Goal: Task Accomplishment & Management: Manage account settings

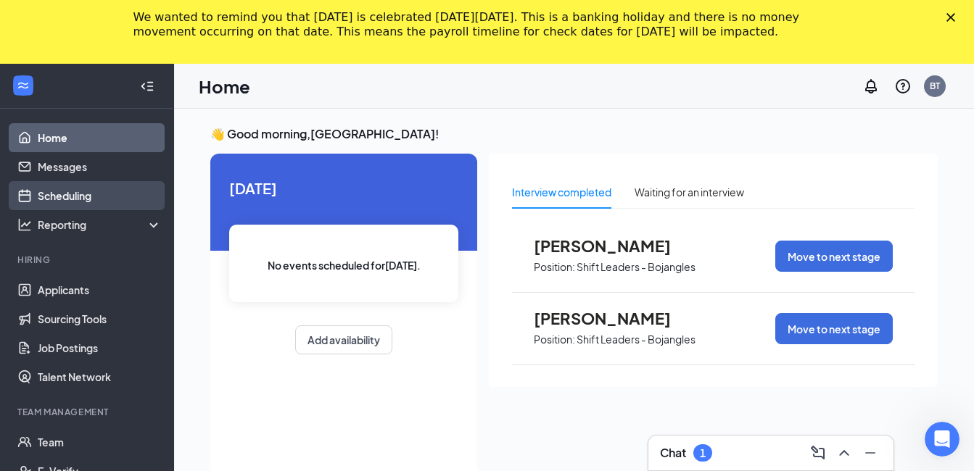
click at [54, 194] on link "Scheduling" at bounding box center [100, 195] width 124 height 29
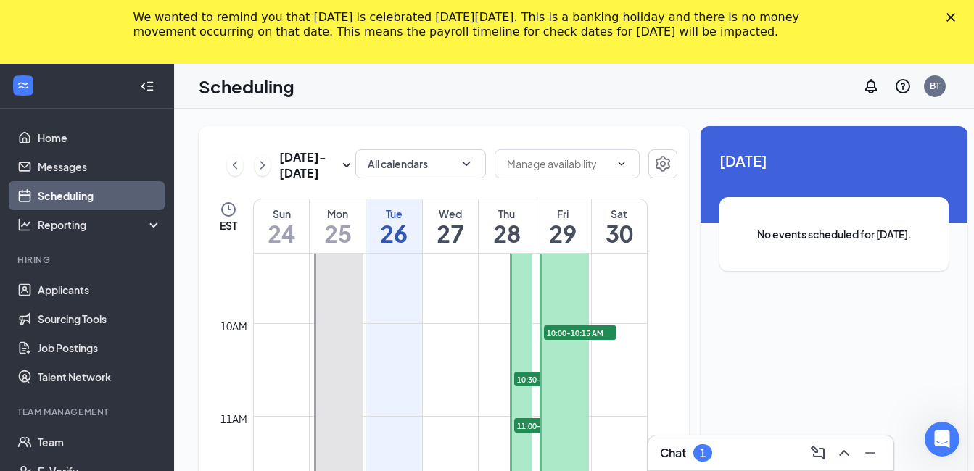
scroll to position [858, 0]
click at [494, 221] on div "Thu" at bounding box center [507, 214] width 56 height 15
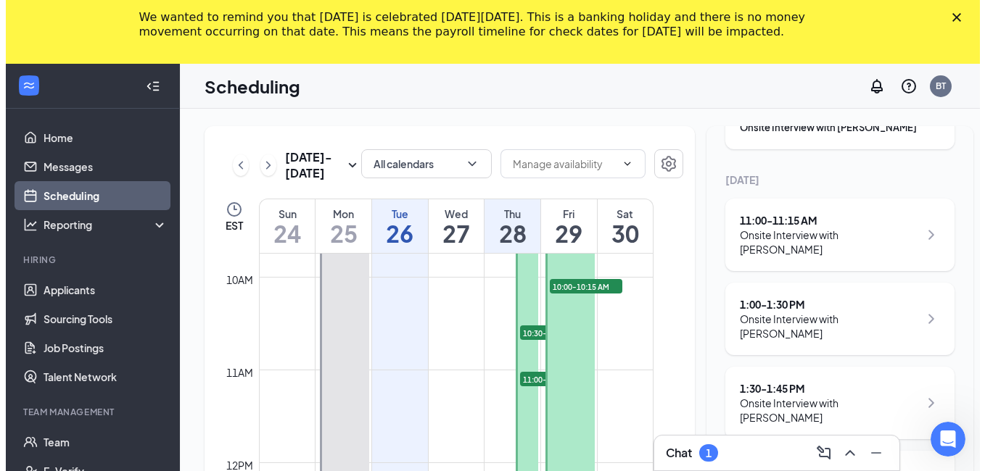
scroll to position [931, 0]
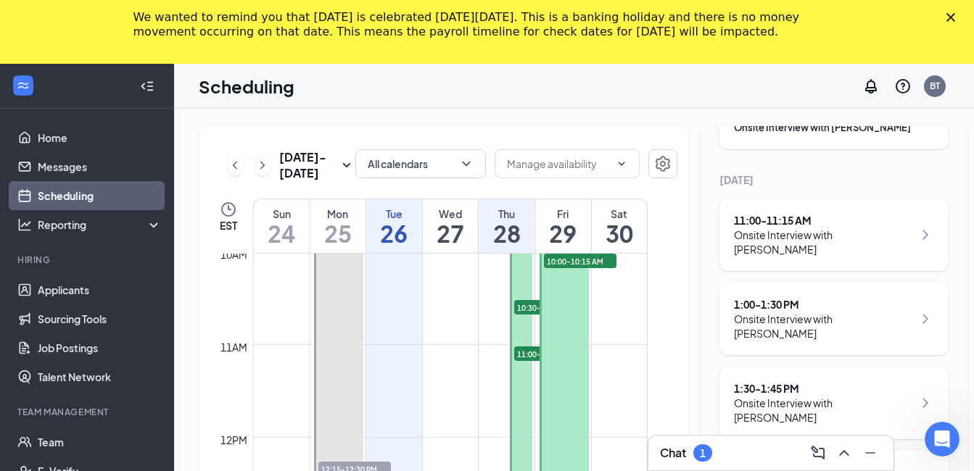
click at [955, 15] on icon "Close" at bounding box center [951, 17] width 9 height 9
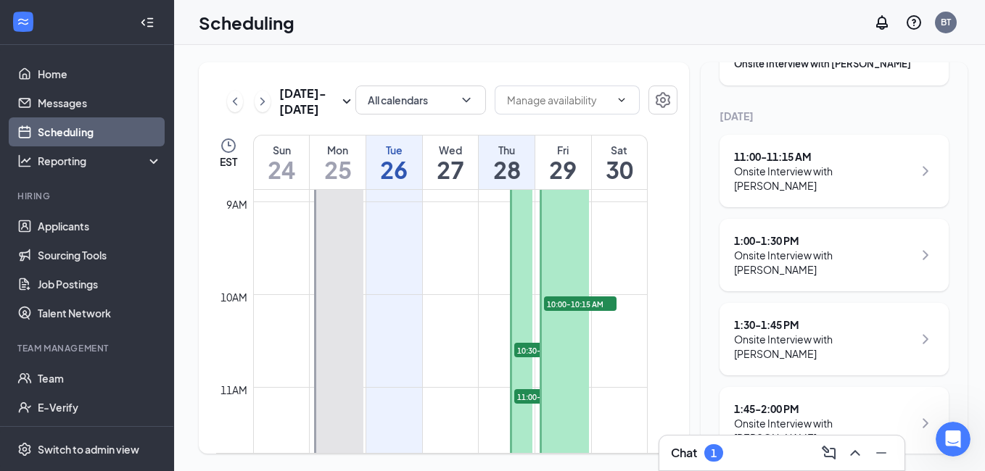
scroll to position [858, 0]
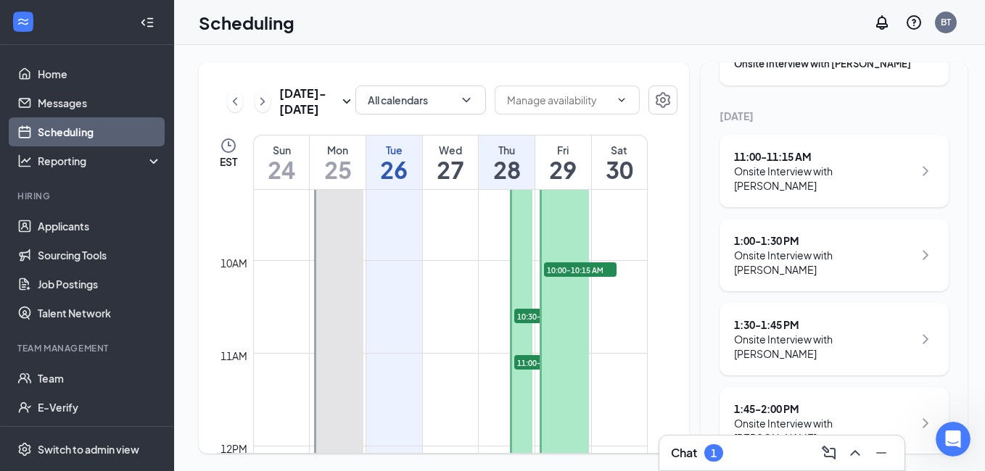
click at [527, 316] on span "10:30-10:45 AM" at bounding box center [550, 316] width 73 height 15
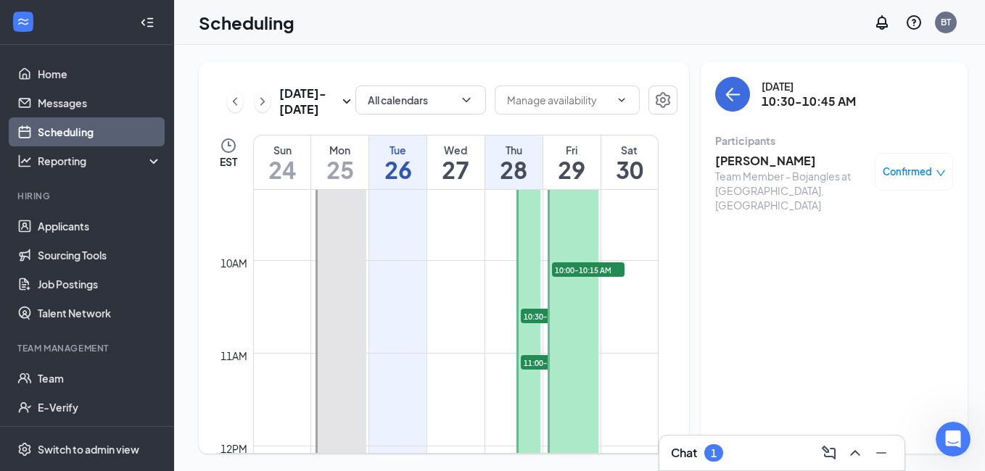
drag, startPoint x: 527, startPoint y: 316, endPoint x: 576, endPoint y: 318, distance: 49.3
click at [576, 318] on tr "8:00 AM-2:00 PM 8:00-8:15 AM 1 12:15-12:30 PM 1 1:00-1:30 PM 1 8:00 AM-2:00 PM …" at bounding box center [437, 446] width 442 height 2228
drag, startPoint x: 530, startPoint y: 315, endPoint x: 498, endPoint y: 331, distance: 36.7
click at [482, 331] on td at bounding box center [455, 341] width 405 height 23
click at [926, 167] on div "Confirmed" at bounding box center [914, 172] width 63 height 15
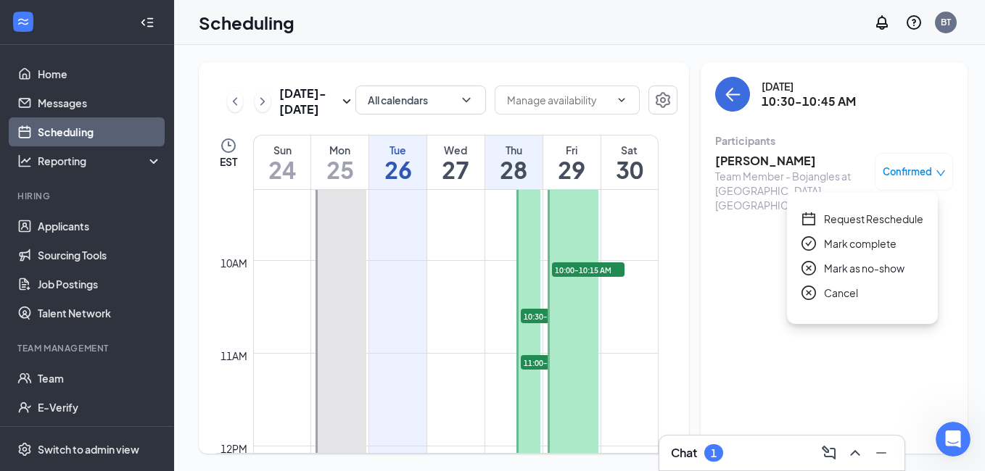
click at [859, 215] on span "Request Reschedule" at bounding box center [873, 219] width 99 height 16
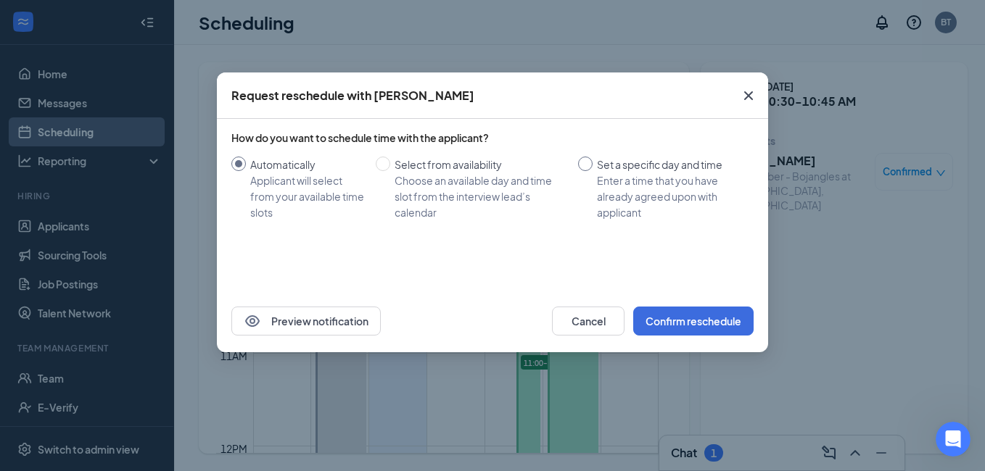
click at [624, 170] on div "Set a specific day and time" at bounding box center [669, 165] width 145 height 16
click at [593, 170] on input "Set a specific day and time Enter a time that you have already agreed upon with…" at bounding box center [585, 164] width 15 height 15
radio input "true"
radio input "false"
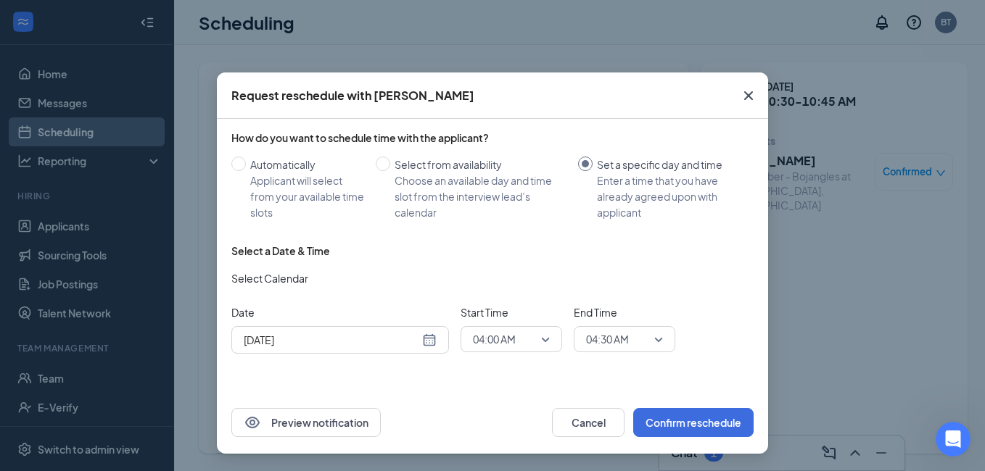
click at [434, 343] on div "Aug 26, 2025" at bounding box center [340, 340] width 193 height 16
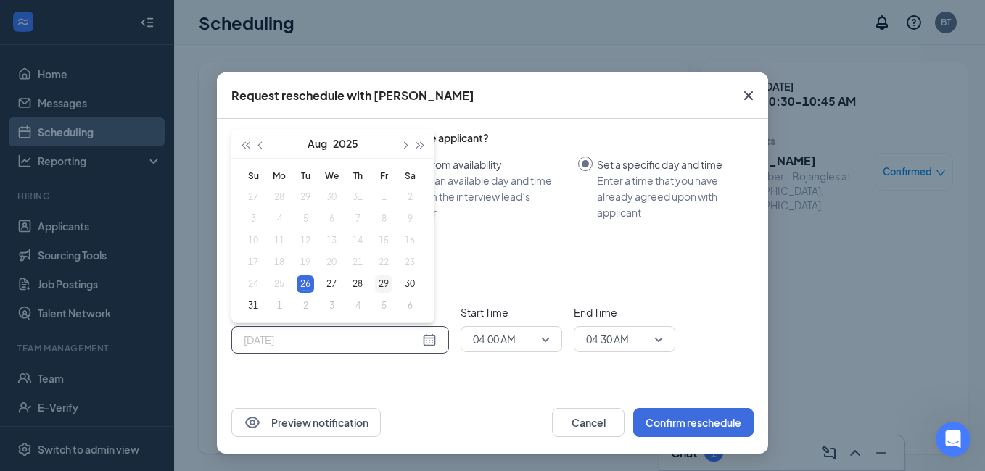
type input "Aug 29, 2025"
click at [371, 282] on td "29" at bounding box center [384, 284] width 26 height 22
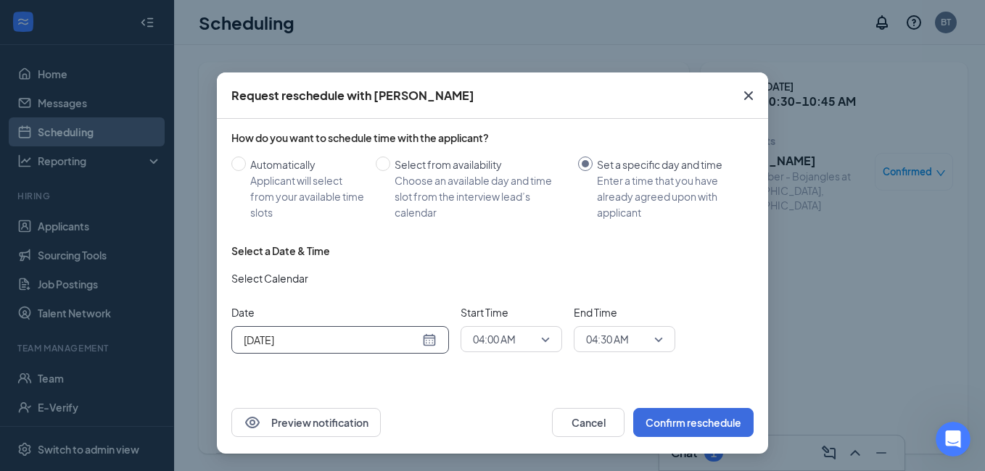
click at [542, 339] on span "04:00 AM" at bounding box center [511, 340] width 77 height 22
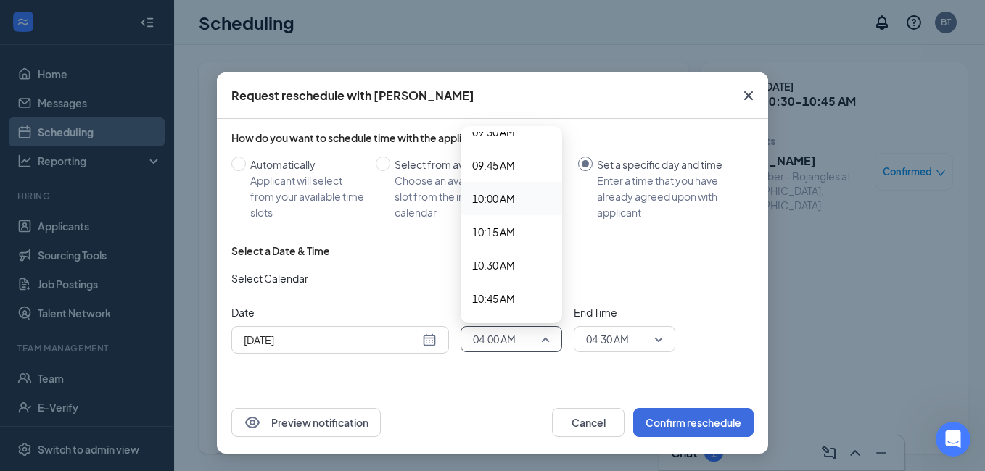
scroll to position [1306, 0]
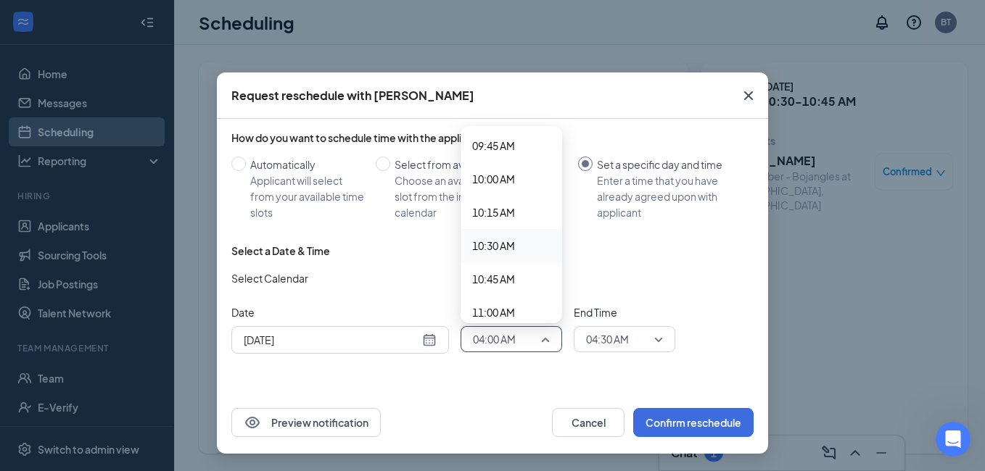
click at [487, 242] on span "10:30 AM" at bounding box center [493, 246] width 43 height 16
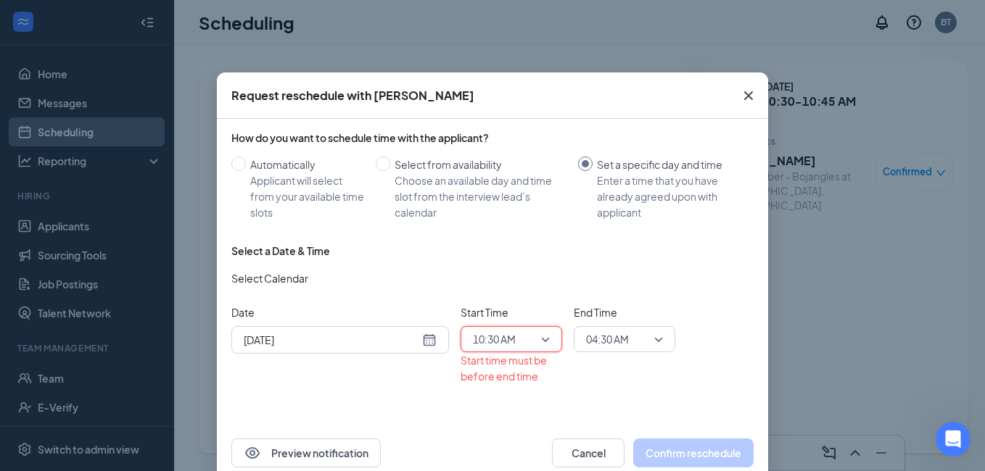
drag, startPoint x: 596, startPoint y: 348, endPoint x: 617, endPoint y: 342, distance: 21.3
click at [596, 348] on span "04:30 AM" at bounding box center [607, 340] width 43 height 22
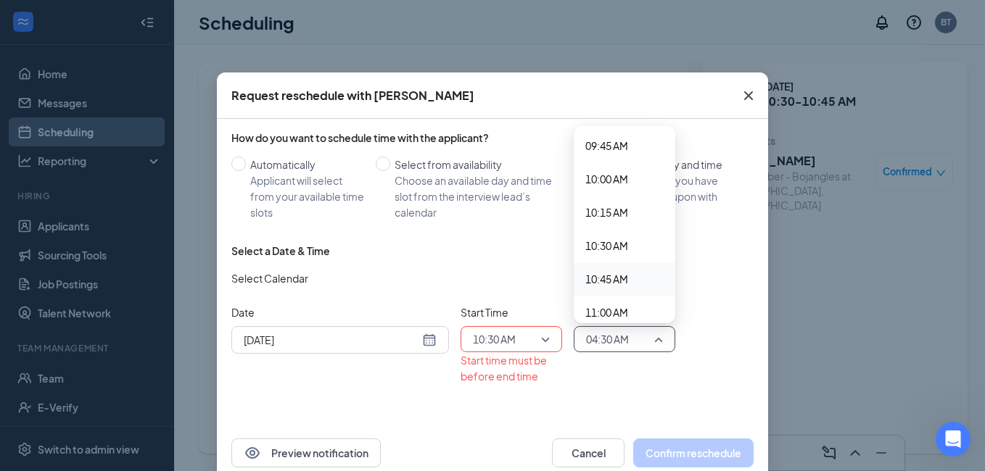
click at [591, 279] on span "10:45 AM" at bounding box center [606, 279] width 43 height 16
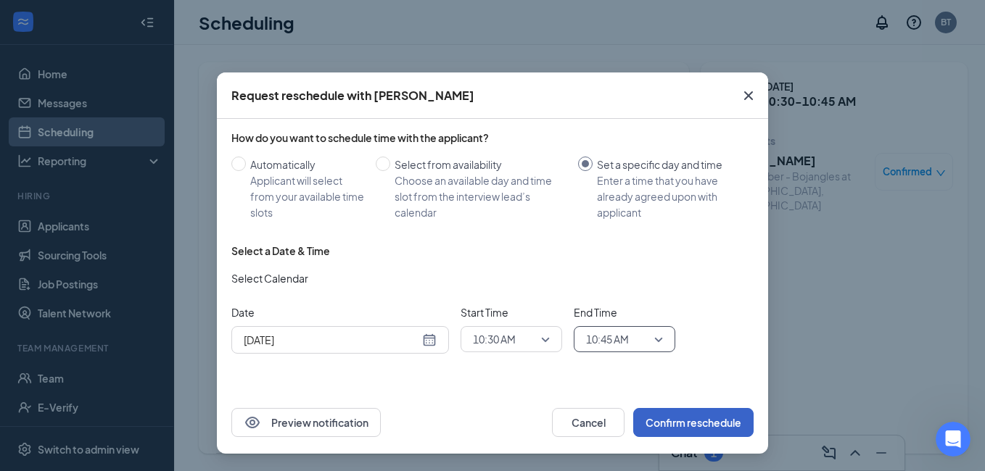
click at [680, 424] on button "Confirm reschedule" at bounding box center [693, 422] width 120 height 29
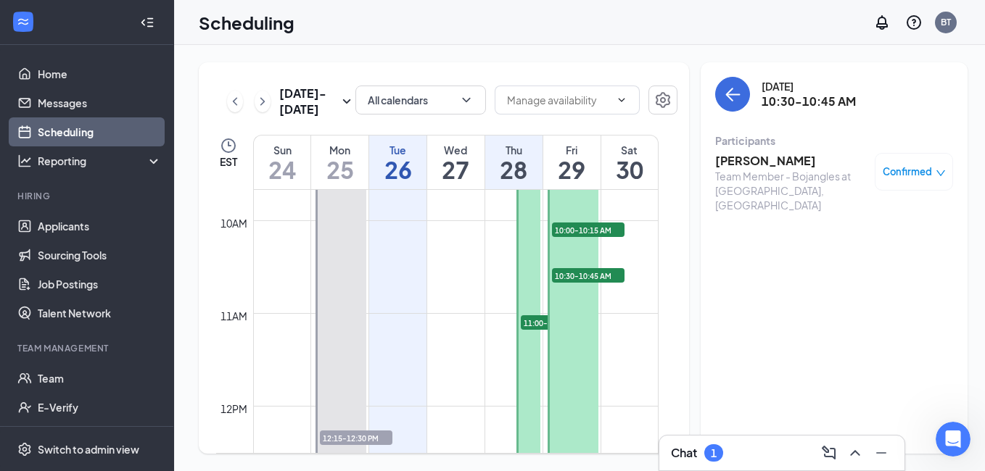
scroll to position [931, 0]
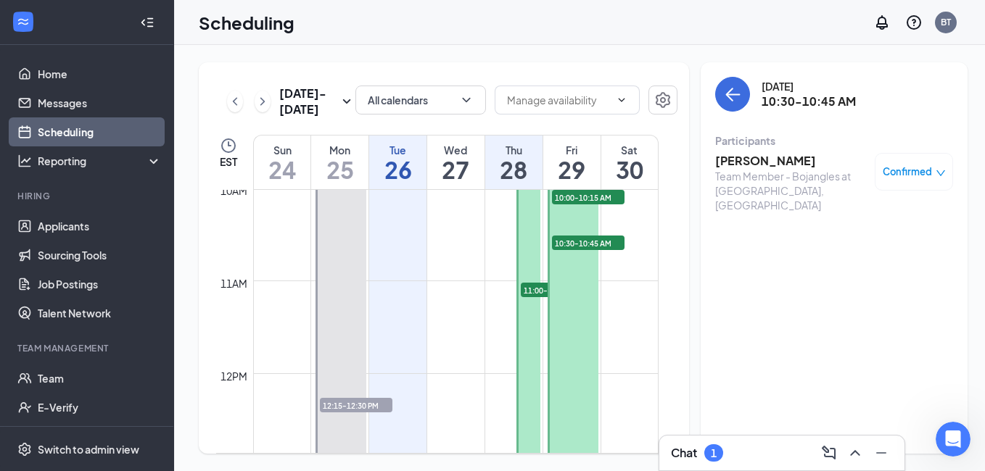
click at [525, 292] on span "11:00-11:15 AM" at bounding box center [557, 290] width 73 height 15
click at [896, 173] on span "Confirmed" at bounding box center [907, 172] width 49 height 15
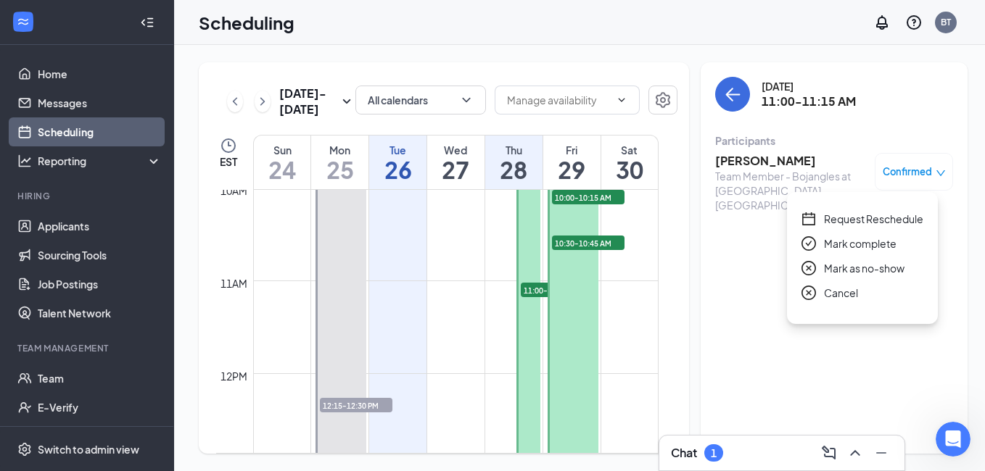
click at [847, 218] on span "Request Reschedule" at bounding box center [873, 219] width 99 height 16
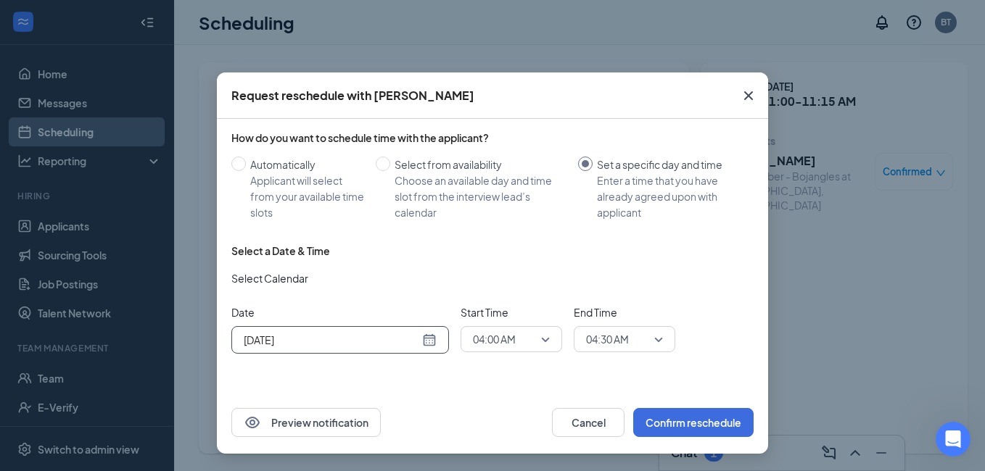
click at [436, 339] on div "Aug 26, 2025" at bounding box center [340, 340] width 193 height 16
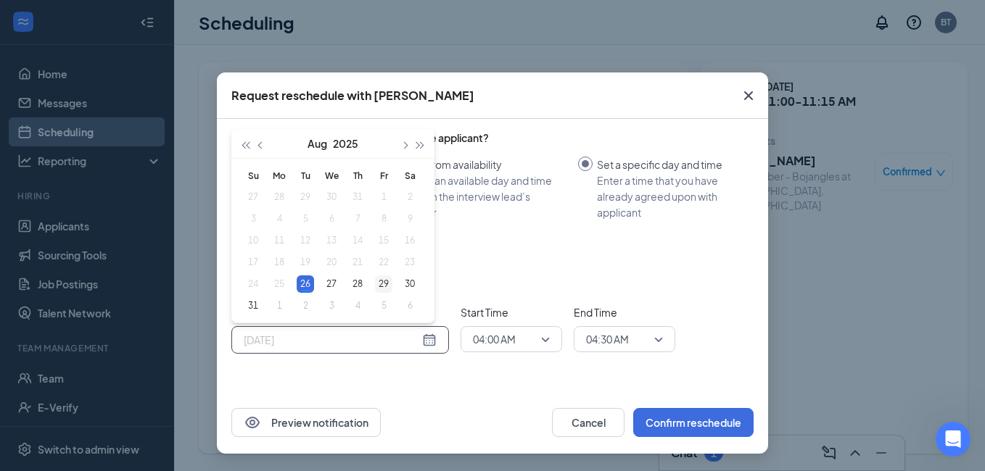
type input "Aug 29, 2025"
click at [383, 280] on div "29" at bounding box center [383, 284] width 17 height 17
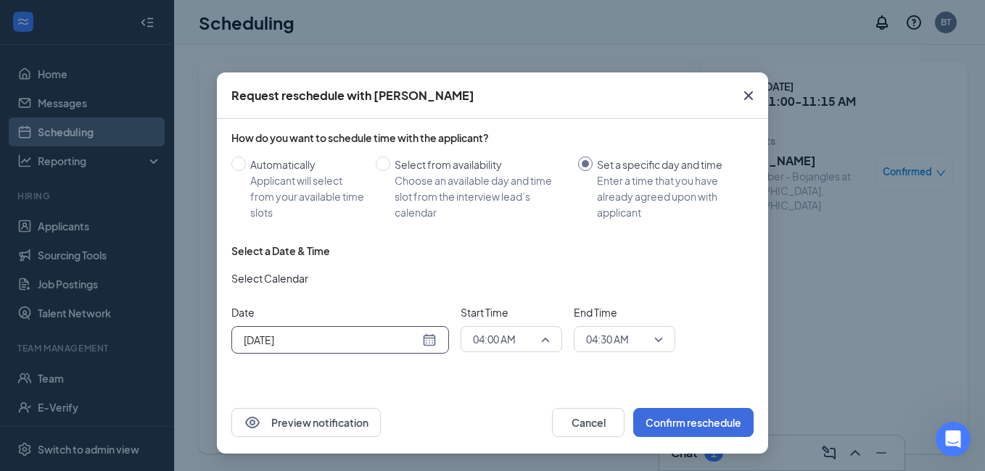
click at [540, 338] on span "04:00 AM" at bounding box center [511, 340] width 77 height 22
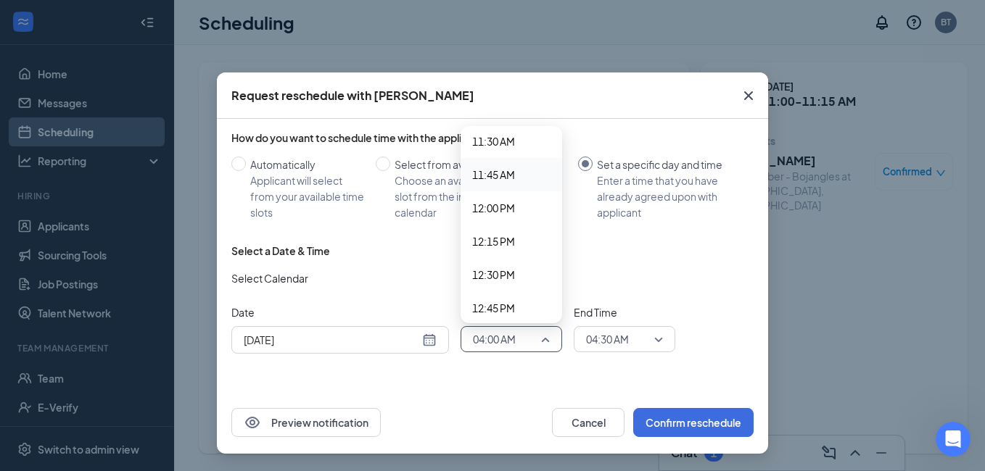
scroll to position [1471, 0]
click at [501, 153] on span "11:00 AM" at bounding box center [493, 147] width 43 height 16
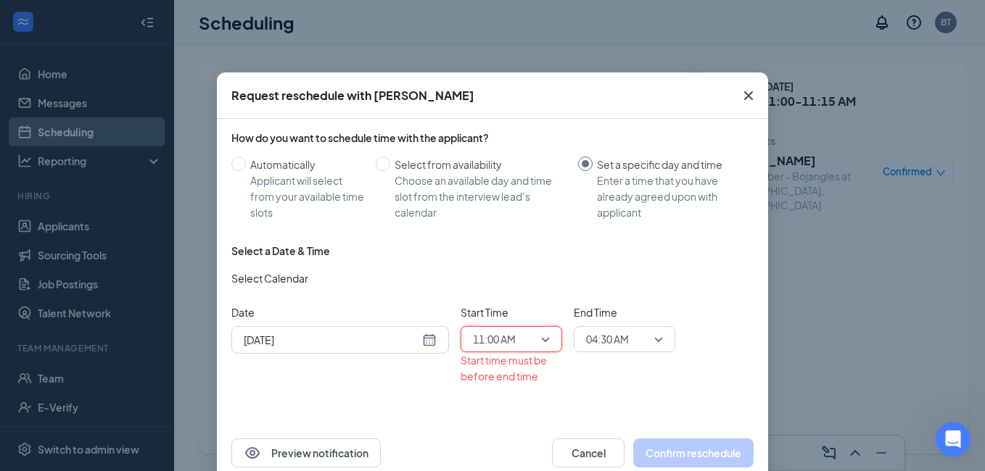
click at [600, 350] on span "04:30 AM" at bounding box center [607, 340] width 43 height 22
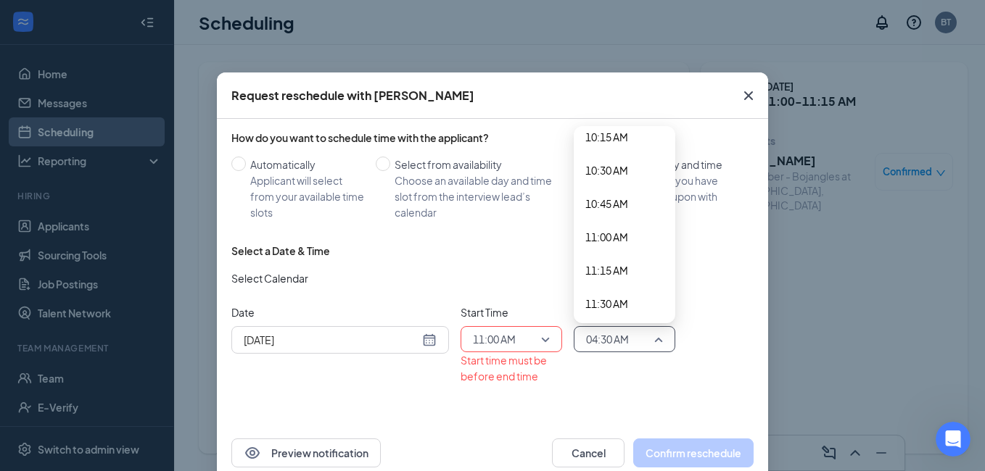
scroll to position [1393, 0]
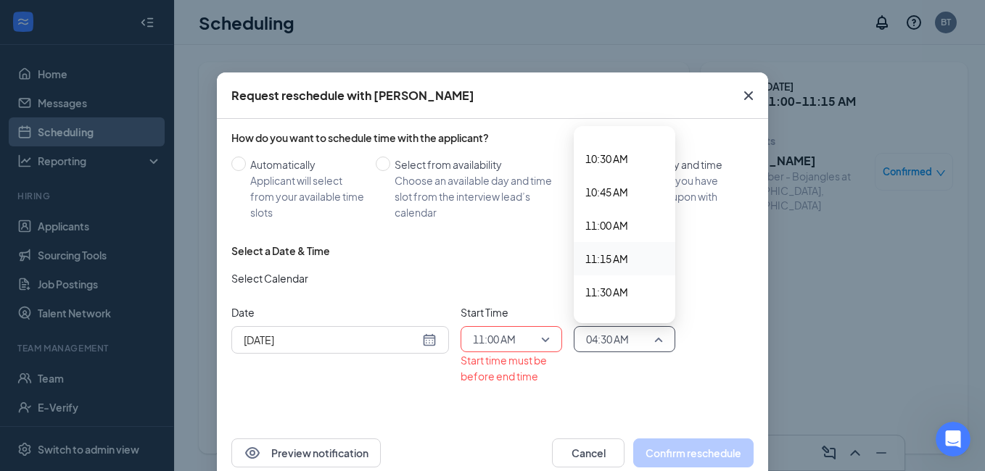
click at [597, 255] on span "11:15 AM" at bounding box center [606, 259] width 43 height 16
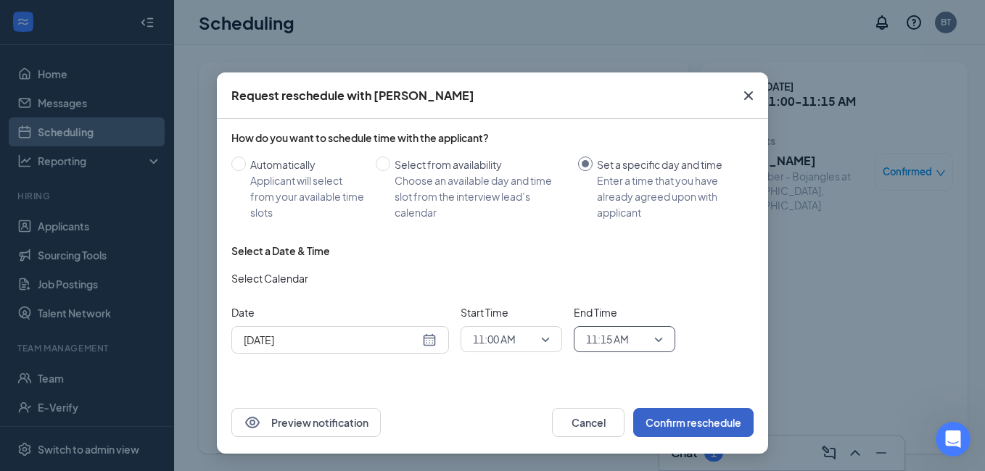
click at [673, 419] on button "Confirm reschedule" at bounding box center [693, 422] width 120 height 29
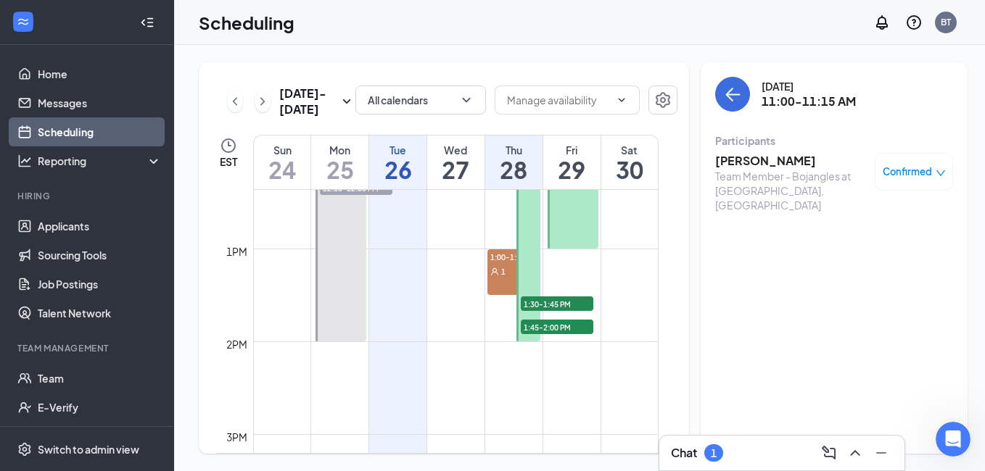
scroll to position [1076, 0]
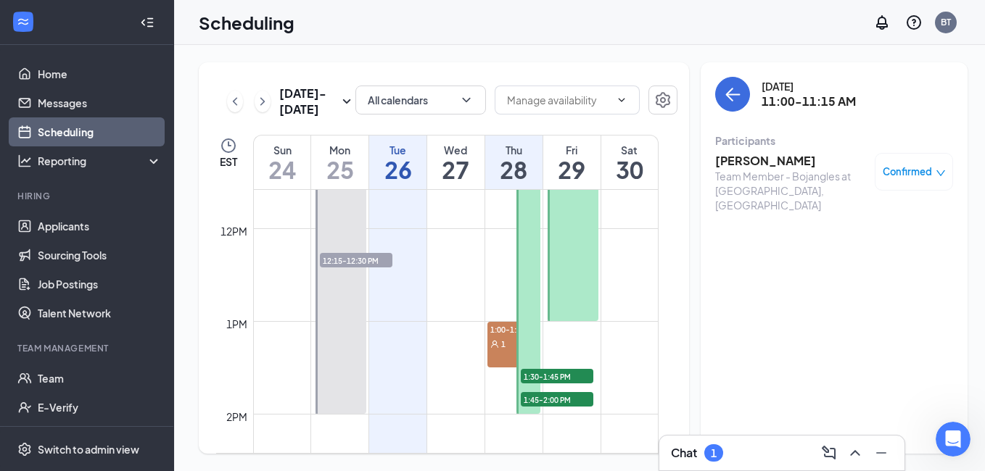
click at [504, 339] on div "1" at bounding box center [513, 344] width 53 height 15
click at [890, 176] on span "Confirmed" at bounding box center [907, 172] width 49 height 15
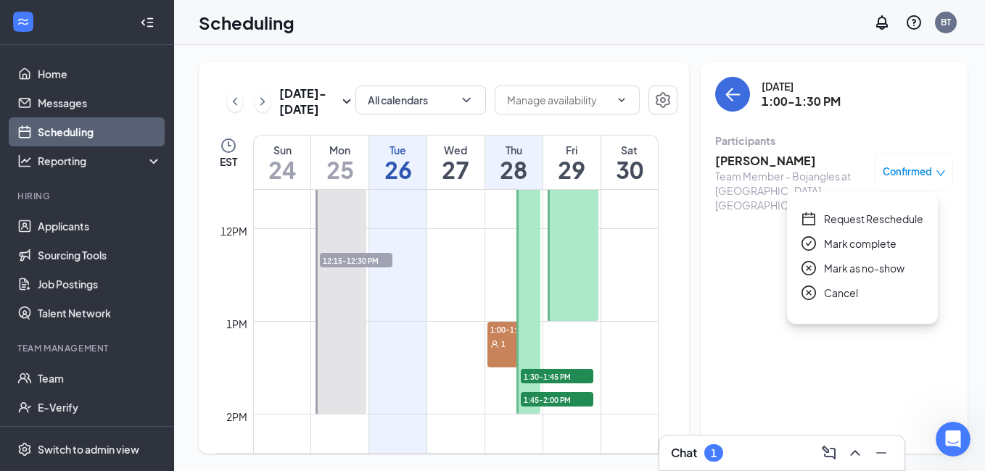
click at [829, 218] on span "Request Reschedule" at bounding box center [873, 219] width 99 height 16
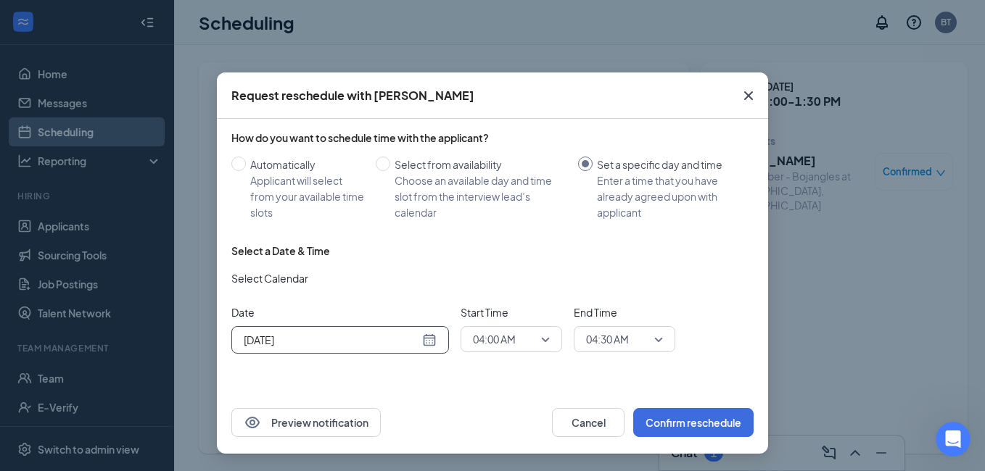
click at [432, 340] on div "Aug 26, 2025" at bounding box center [340, 340] width 193 height 16
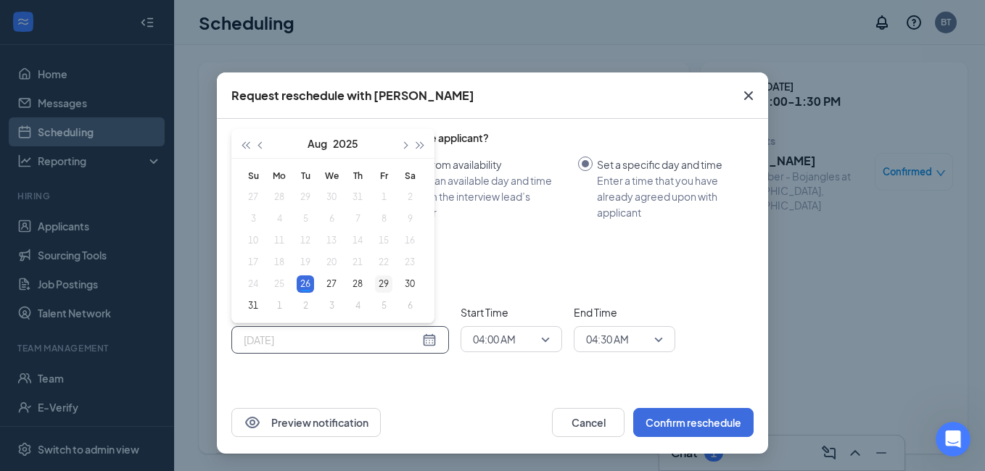
type input "Aug 29, 2025"
click at [381, 285] on div "29" at bounding box center [383, 284] width 17 height 17
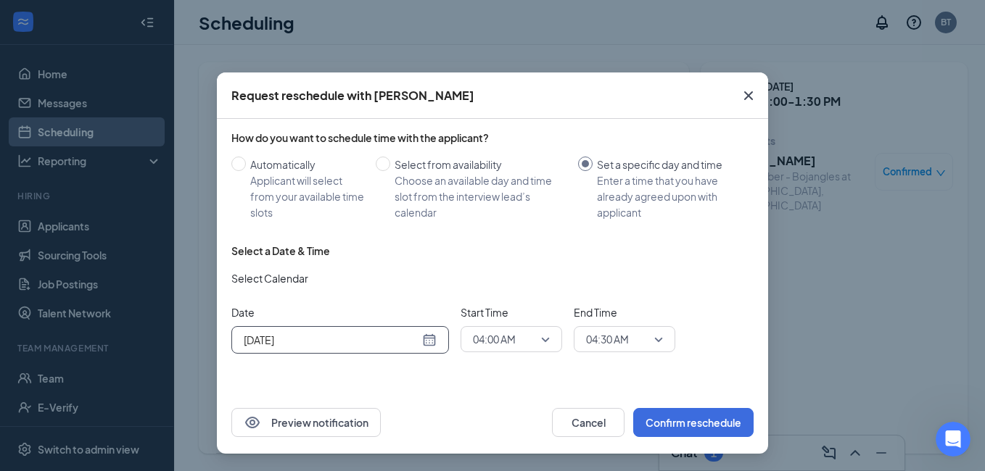
click at [544, 340] on span "04:00 AM" at bounding box center [511, 340] width 77 height 22
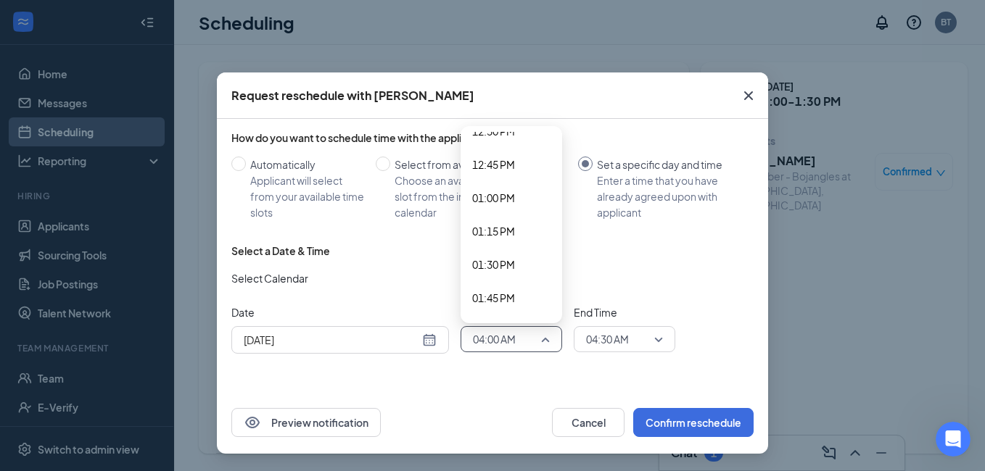
scroll to position [1689, 0]
click at [480, 191] on span "01:00 PM" at bounding box center [493, 197] width 43 height 16
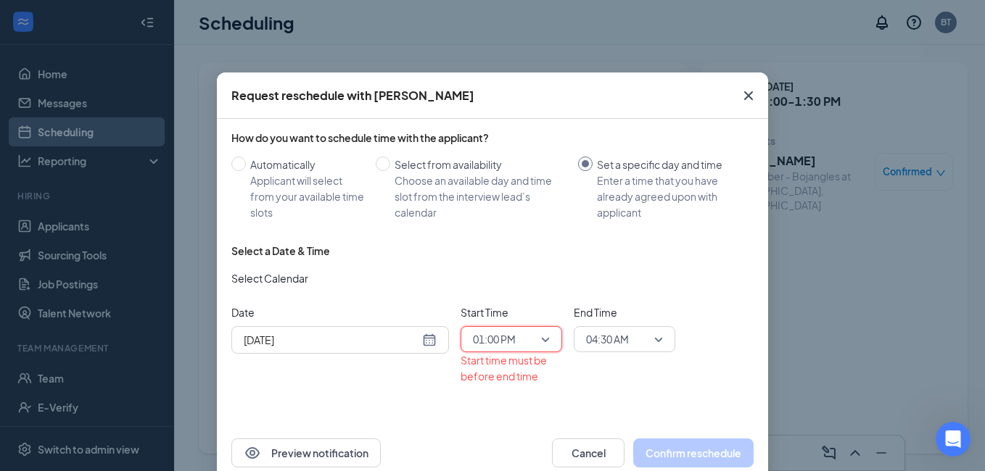
click at [614, 339] on span "04:30 AM" at bounding box center [607, 340] width 43 height 22
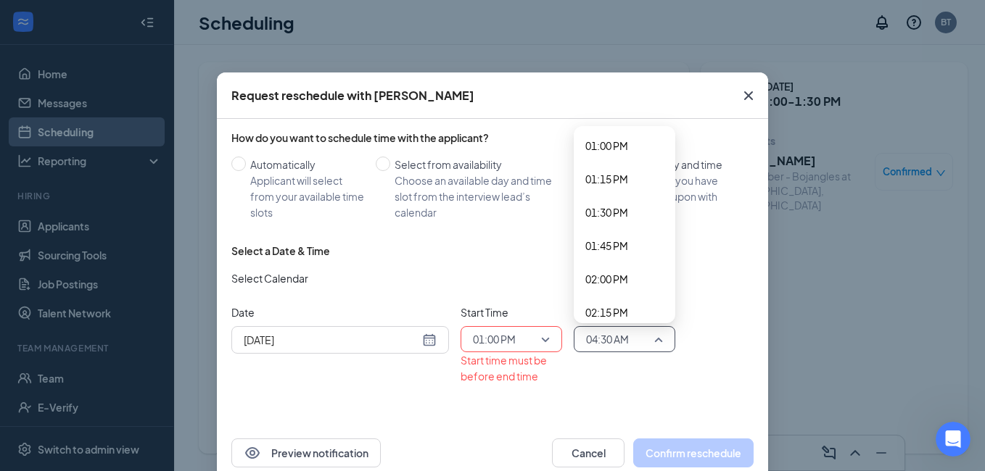
scroll to position [1755, 0]
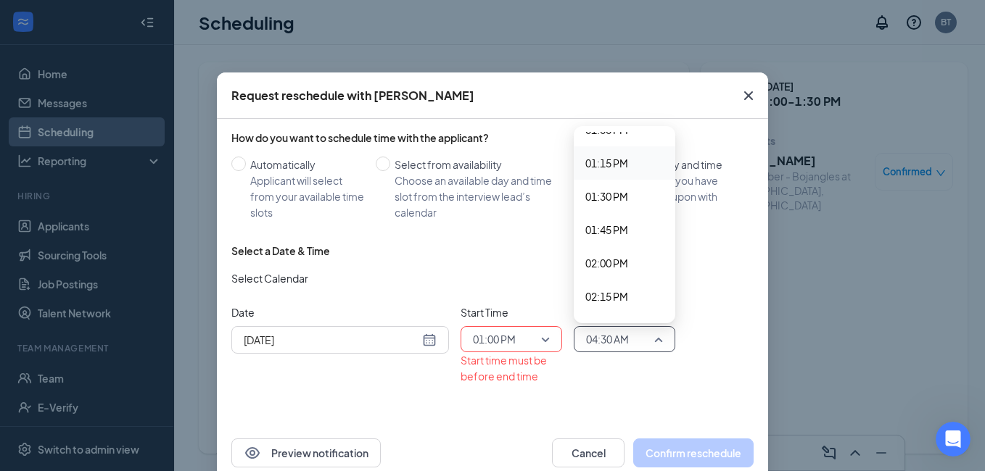
click at [585, 169] on span "01:15 PM" at bounding box center [606, 163] width 43 height 16
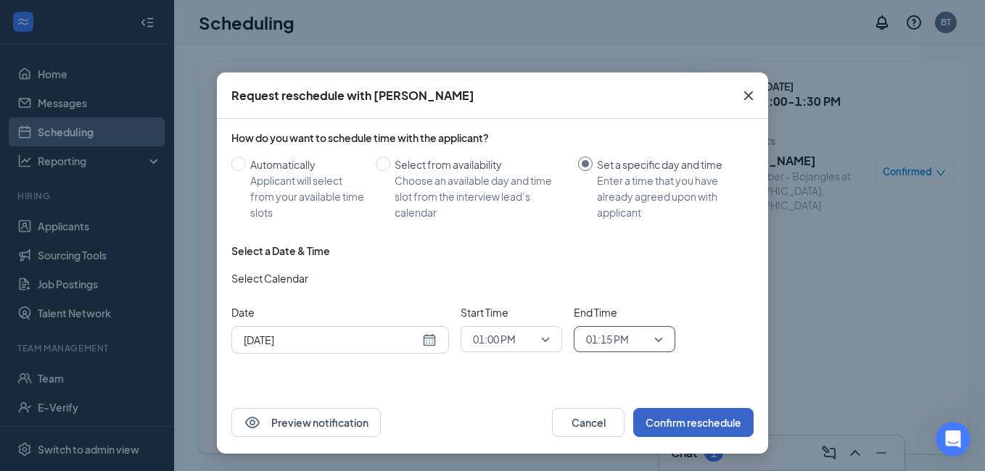
click at [665, 426] on button "Confirm reschedule" at bounding box center [693, 422] width 120 height 29
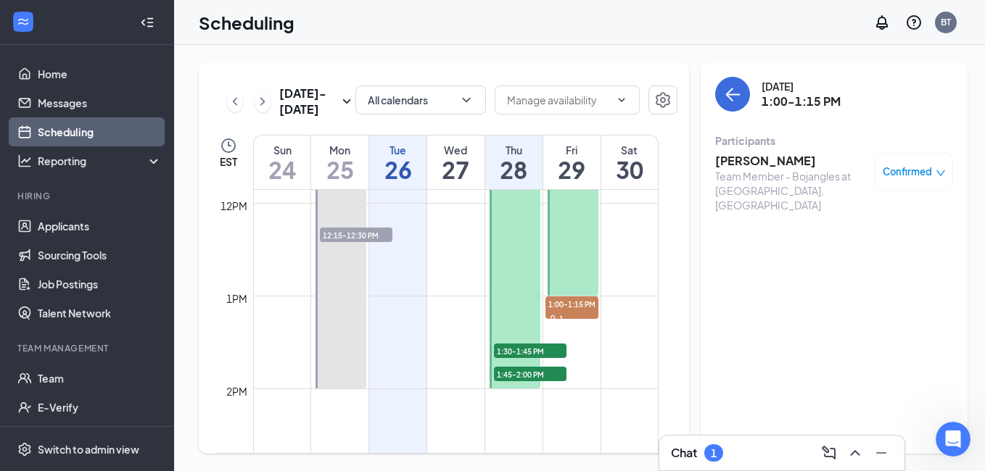
scroll to position [1076, 0]
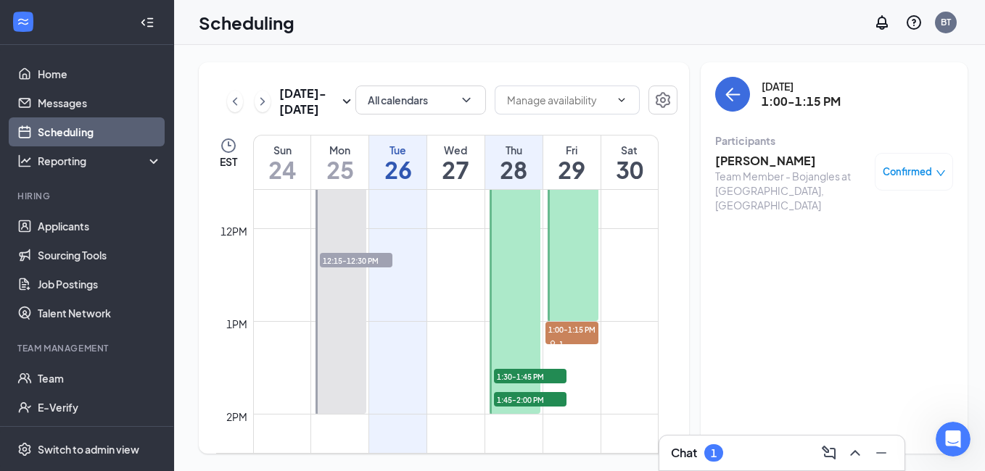
click at [528, 380] on span "1:30-1:45 PM" at bounding box center [530, 376] width 73 height 15
click at [912, 171] on span "Confirmed" at bounding box center [907, 172] width 49 height 15
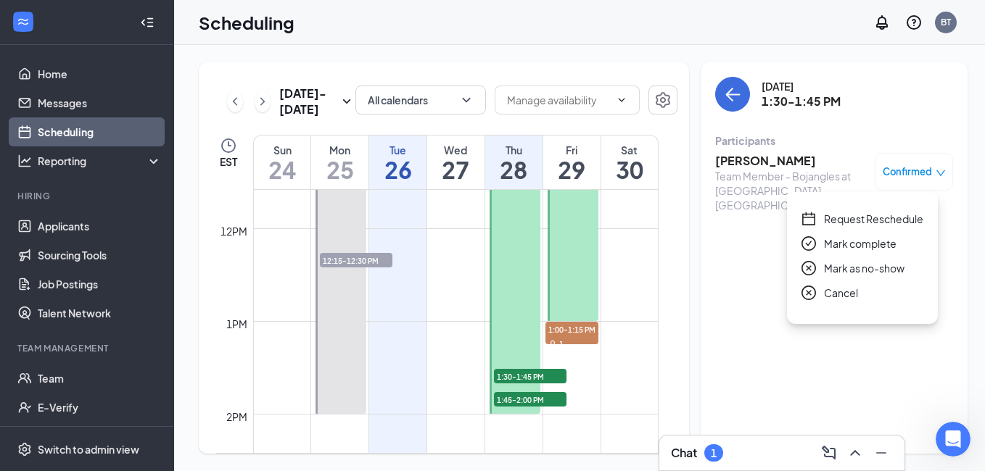
click at [848, 218] on span "Request Reschedule" at bounding box center [873, 219] width 99 height 16
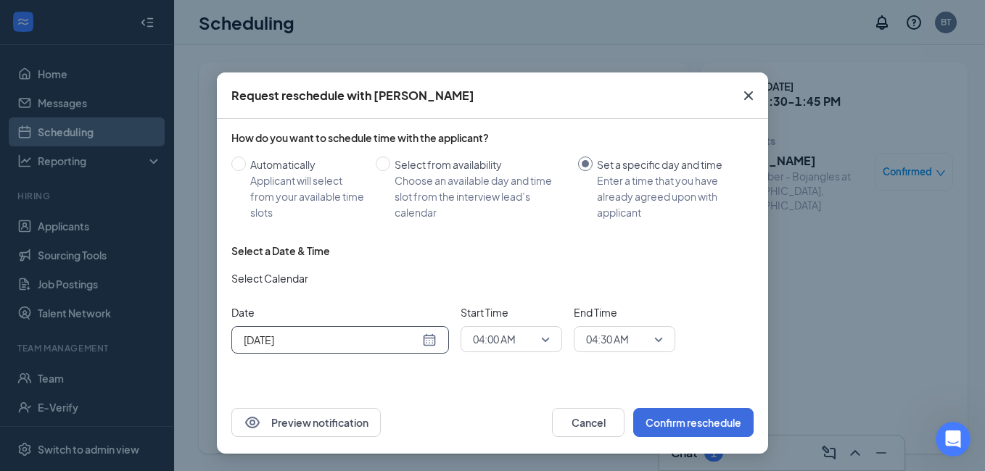
click at [429, 338] on div "Aug 26, 2025" at bounding box center [340, 340] width 193 height 16
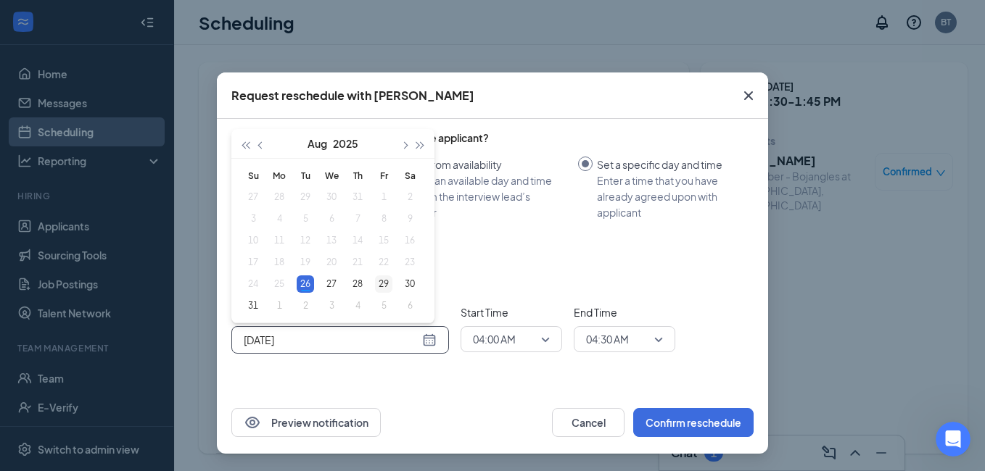
type input "Aug 29, 2025"
click at [376, 286] on div "29" at bounding box center [383, 284] width 17 height 17
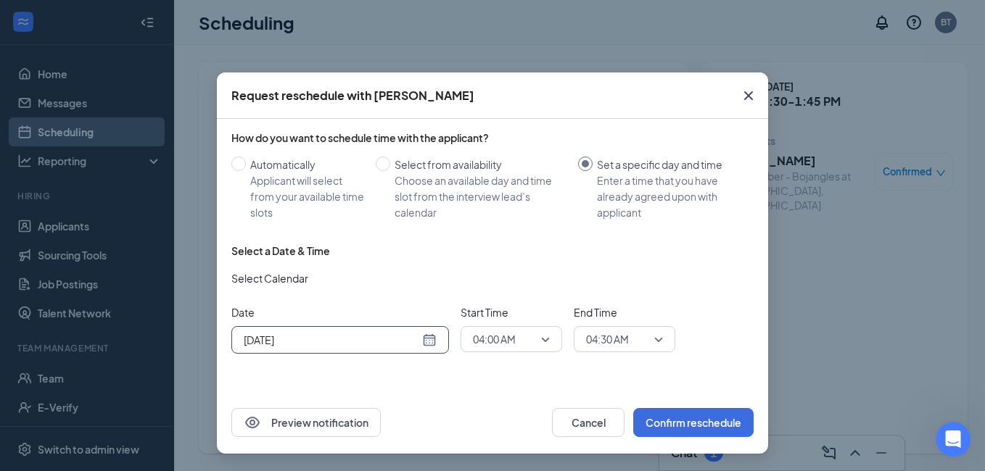
click at [535, 343] on span "04:00 AM" at bounding box center [505, 340] width 64 height 22
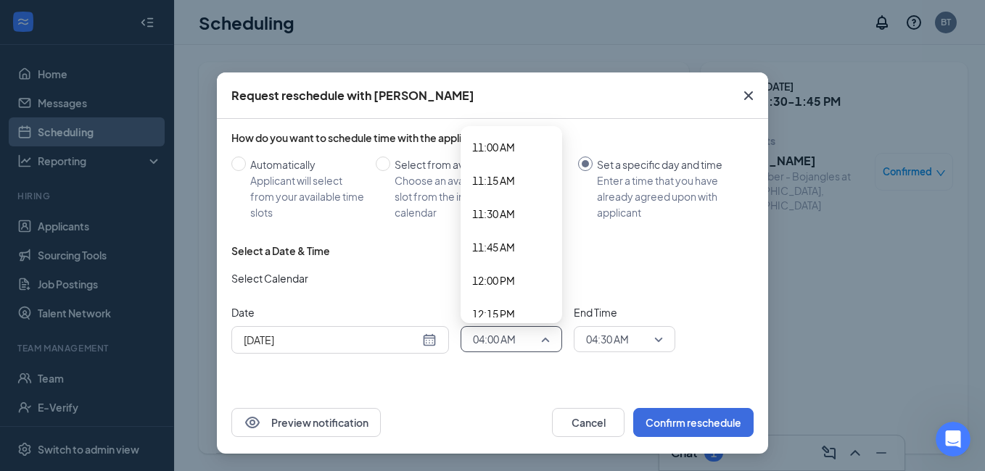
scroll to position [1543, 0]
click at [498, 270] on span "12:30 PM" at bounding box center [493, 275] width 43 height 16
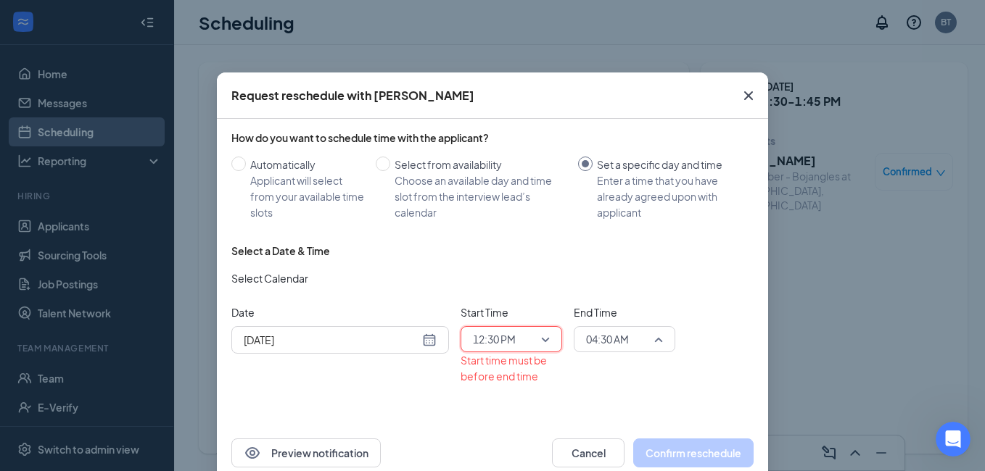
click at [601, 340] on span "04:30 AM" at bounding box center [607, 340] width 43 height 22
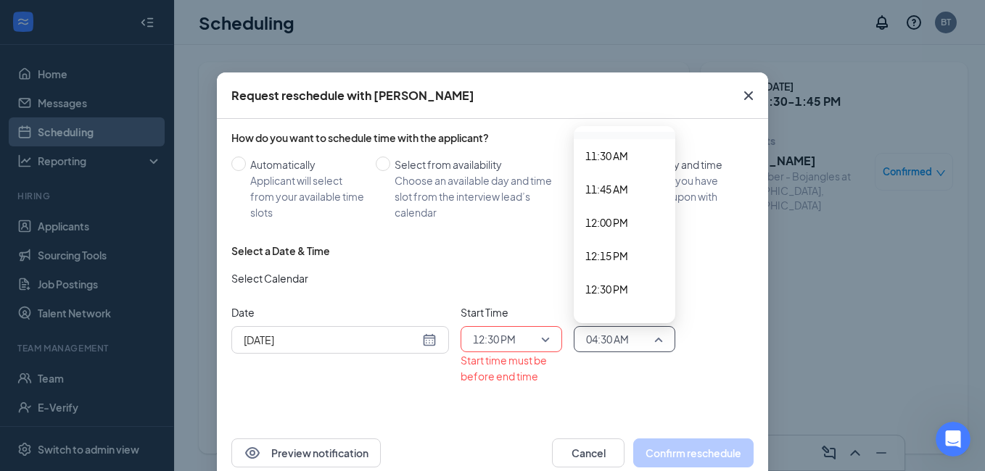
scroll to position [1538, 0]
click at [604, 251] on span "12:15 PM" at bounding box center [606, 247] width 43 height 16
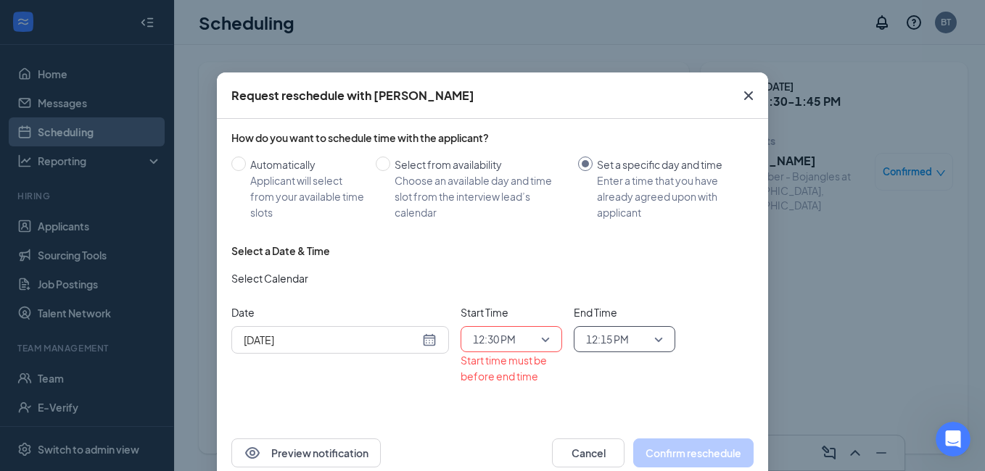
click at [619, 334] on span "12:15 PM" at bounding box center [607, 340] width 43 height 22
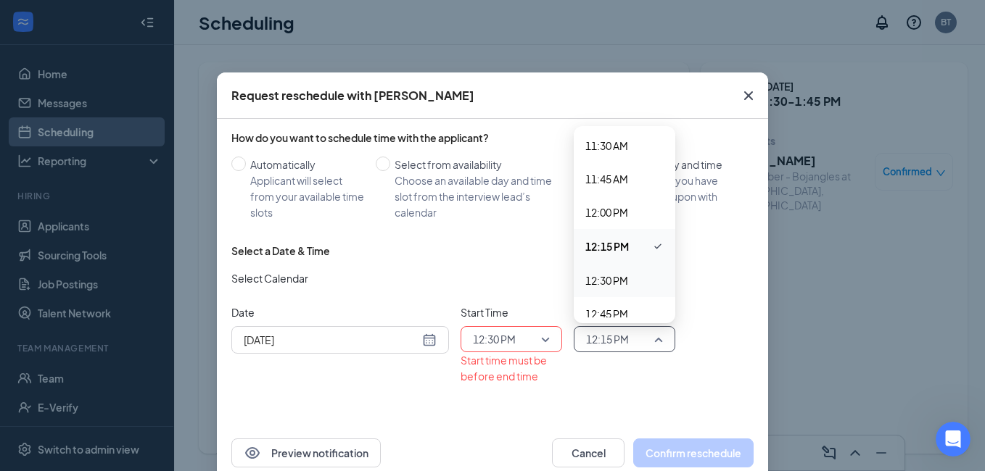
scroll to position [1610, 0]
click at [587, 237] on span "12:45 PM" at bounding box center [606, 242] width 43 height 16
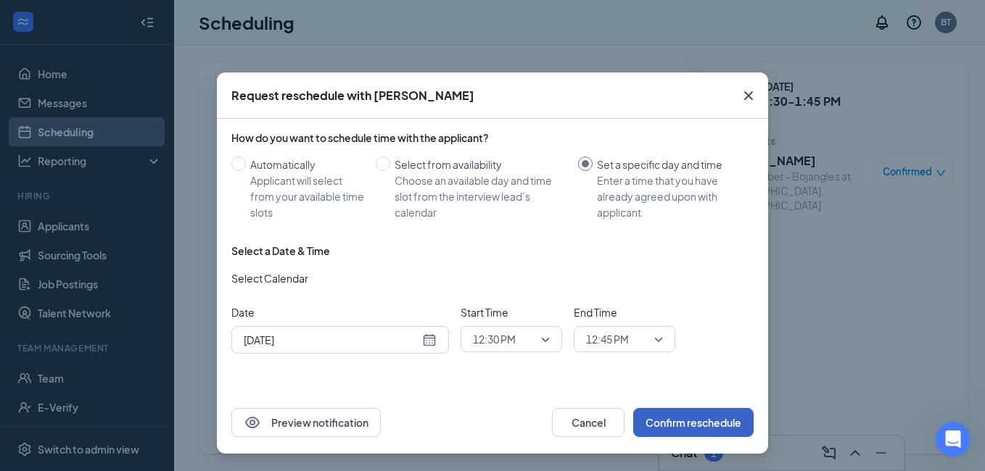
click at [682, 417] on button "Confirm reschedule" at bounding box center [693, 422] width 120 height 29
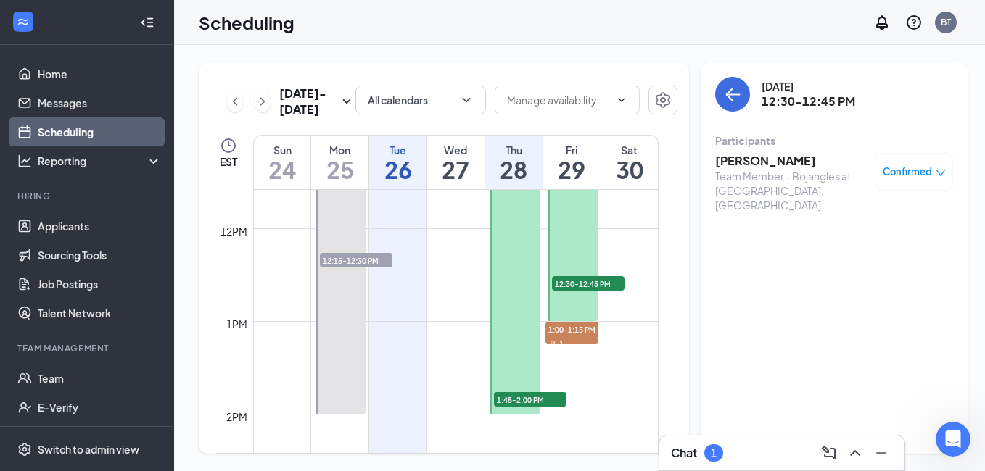
click at [498, 399] on span "1:45-2:00 PM" at bounding box center [530, 399] width 73 height 15
click at [902, 167] on span "Confirmed" at bounding box center [907, 172] width 49 height 15
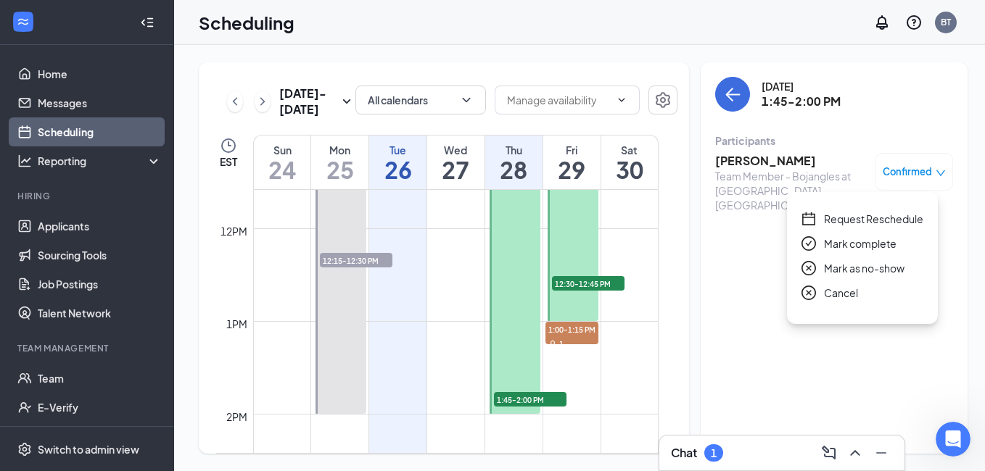
click at [843, 216] on span "Request Reschedule" at bounding box center [873, 219] width 99 height 16
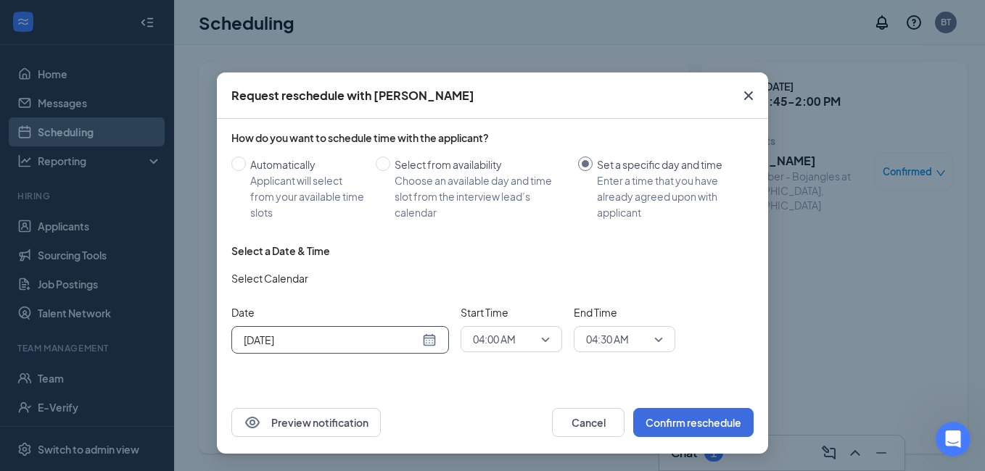
click at [432, 343] on div "Aug 26, 2025" at bounding box center [340, 340] width 193 height 16
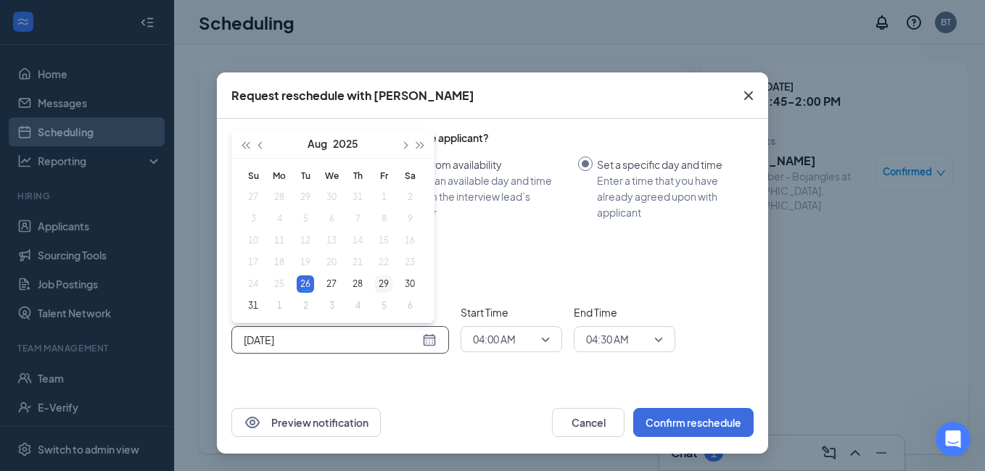
type input "Aug 29, 2025"
click at [383, 286] on div "29" at bounding box center [383, 284] width 17 height 17
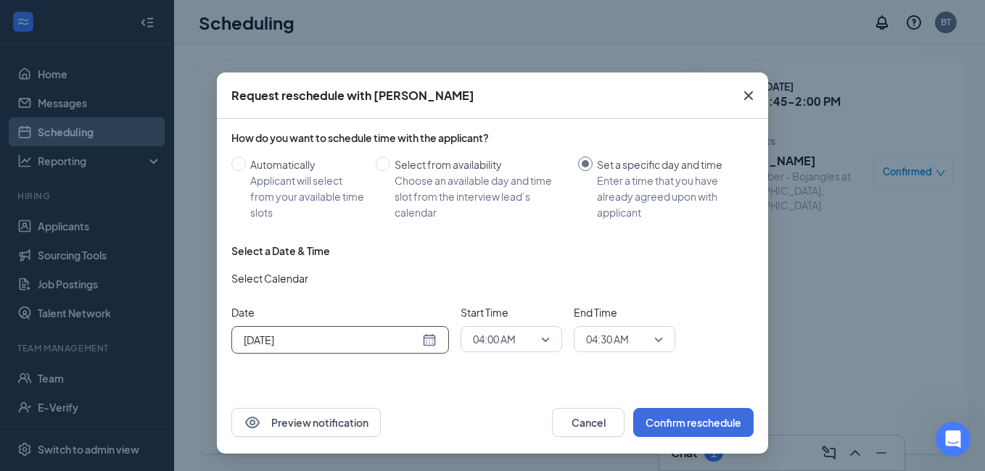
click at [549, 337] on span "04:00 AM" at bounding box center [511, 340] width 77 height 22
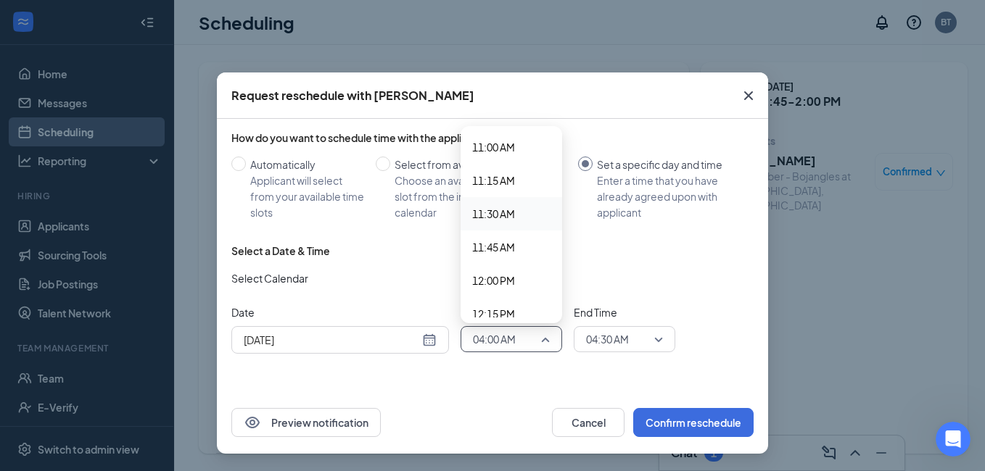
scroll to position [1543, 0]
click at [490, 274] on span "12:30 PM" at bounding box center [493, 275] width 43 height 16
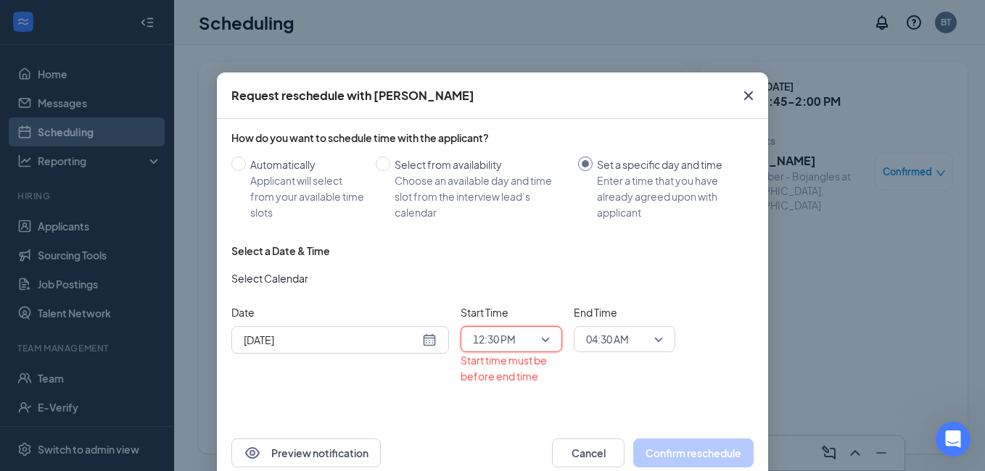
click at [646, 334] on span "04:30 AM" at bounding box center [624, 340] width 77 height 22
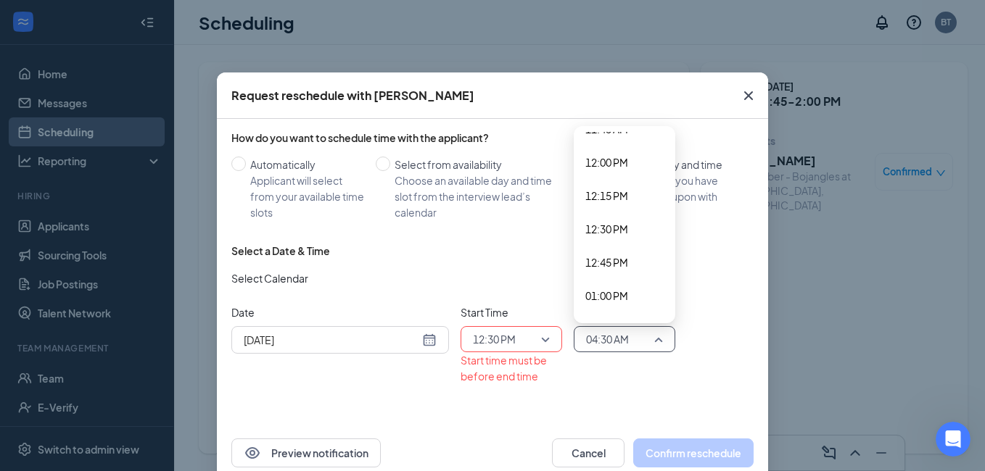
scroll to position [1610, 0]
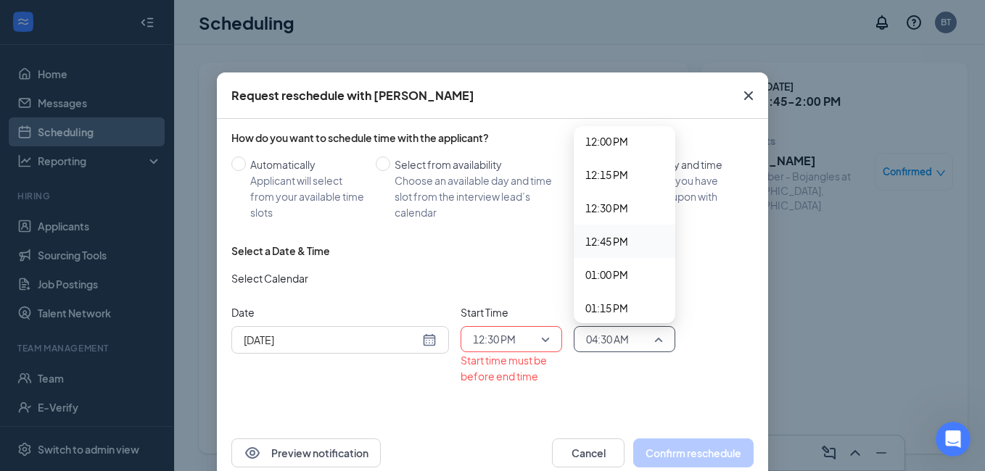
click at [604, 242] on span "12:45 PM" at bounding box center [606, 242] width 43 height 16
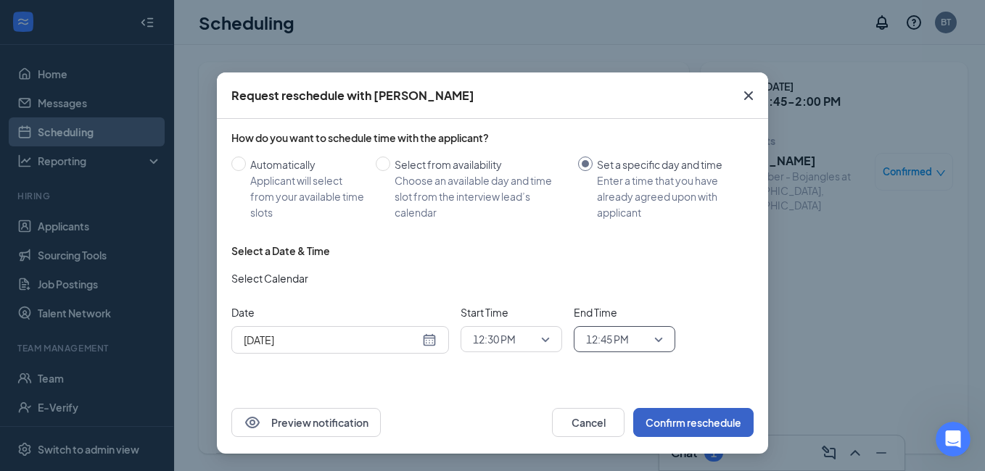
click at [642, 429] on button "Confirm reschedule" at bounding box center [693, 422] width 120 height 29
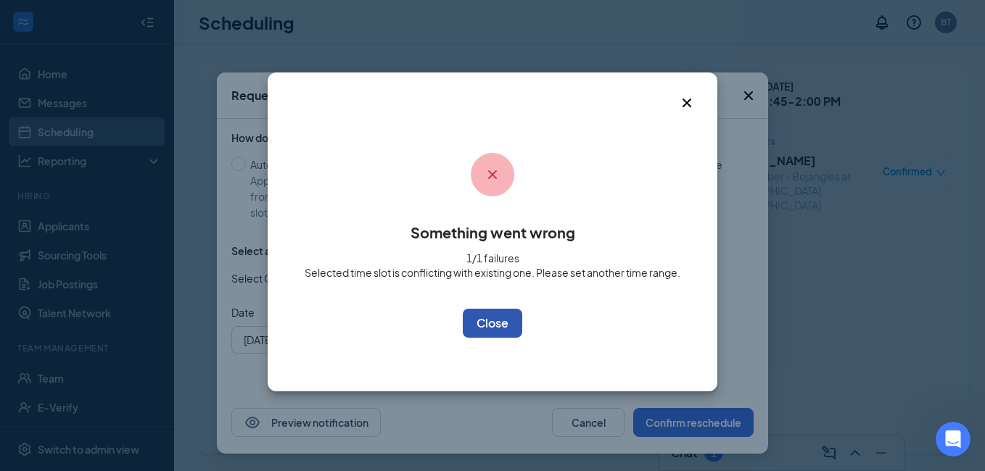
click at [495, 325] on button "OK" at bounding box center [492, 323] width 59 height 29
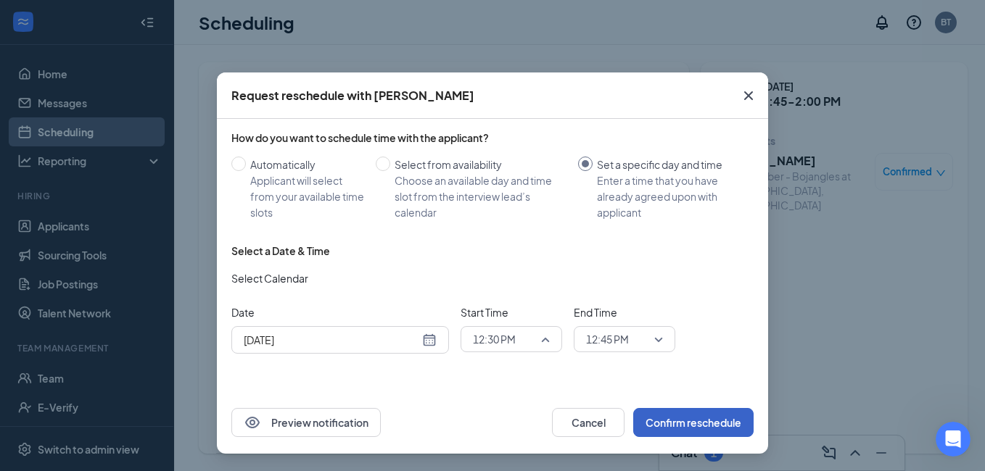
click at [495, 338] on span "12:30 PM" at bounding box center [494, 340] width 43 height 22
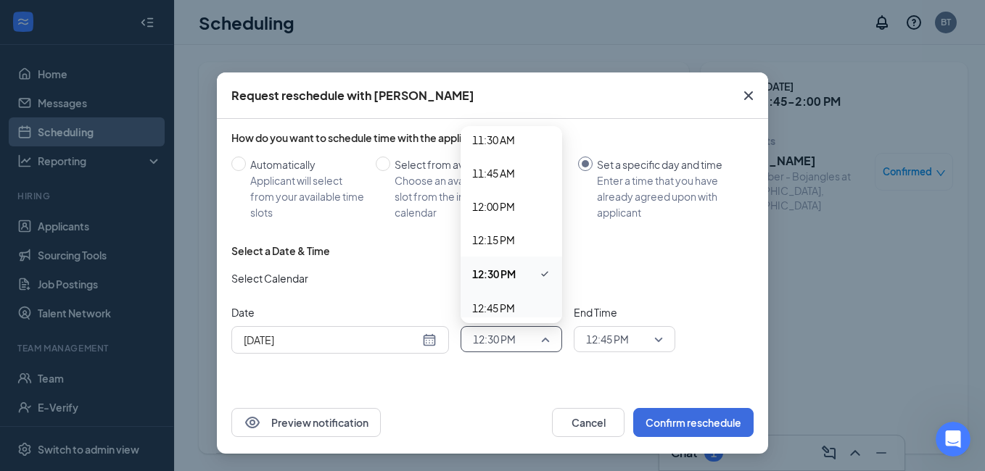
scroll to position [1616, 0]
click at [492, 168] on span "12:15 PM" at bounding box center [493, 168] width 43 height 16
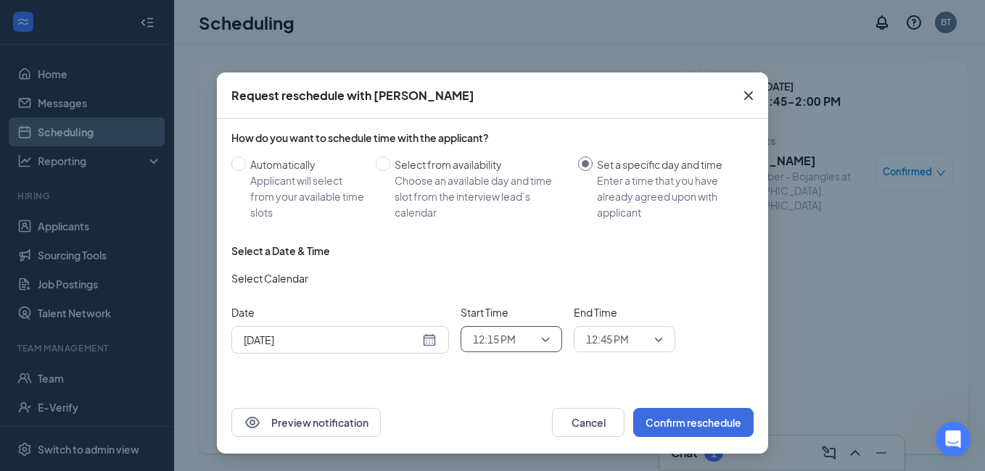
click at [614, 341] on span "12:45 PM" at bounding box center [607, 340] width 43 height 22
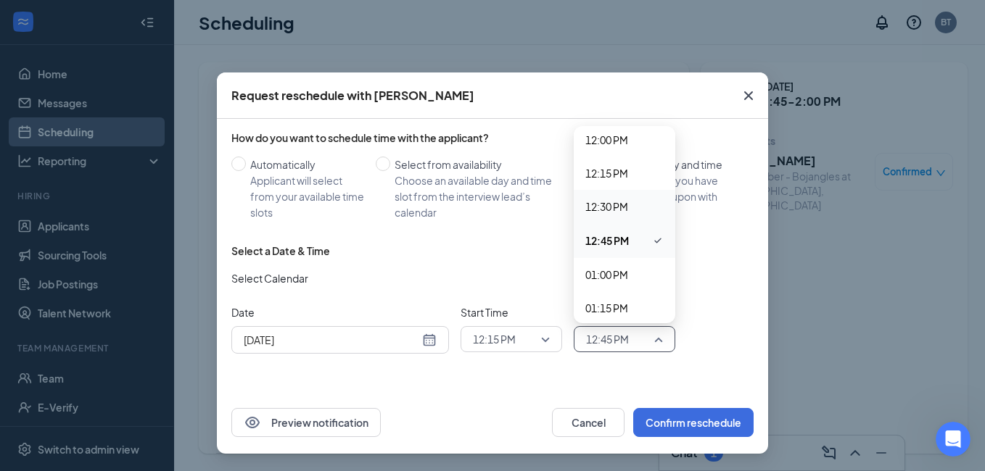
click at [609, 209] on span "12:30 PM" at bounding box center [606, 207] width 43 height 16
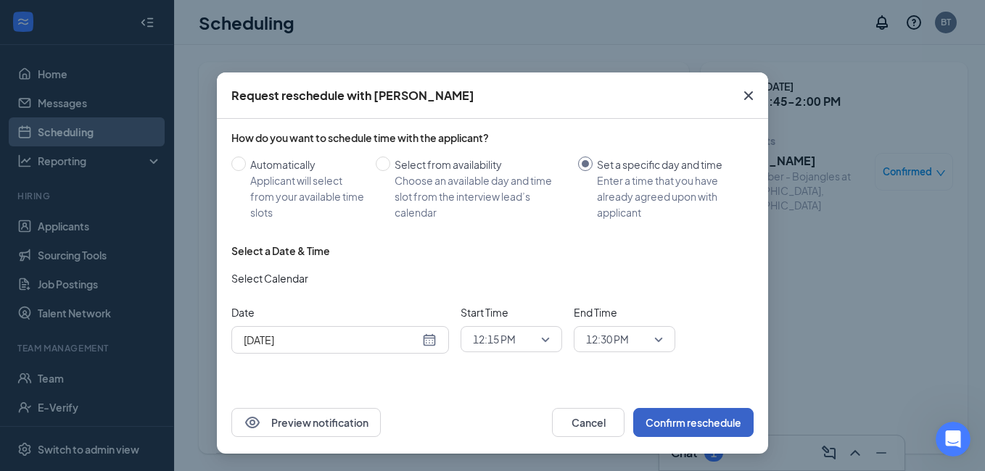
click at [669, 423] on button "Confirm reschedule" at bounding box center [693, 422] width 120 height 29
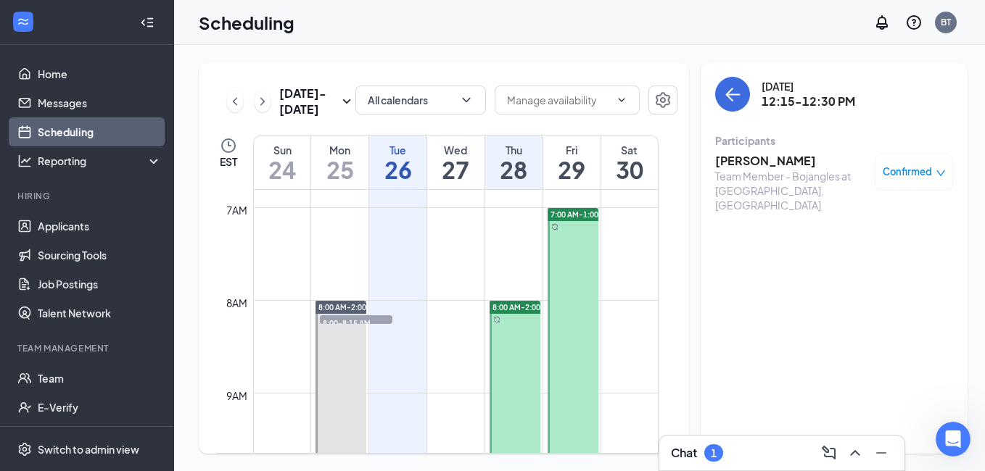
scroll to position [640, 0]
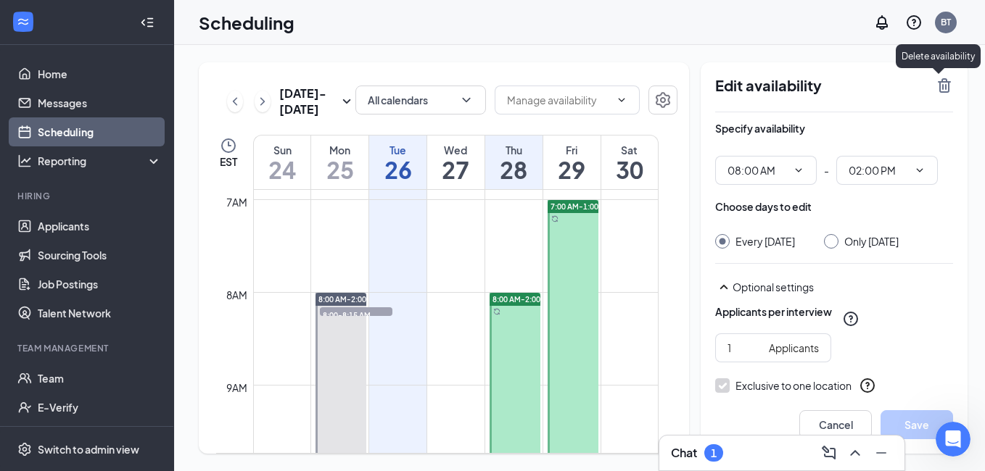
click at [936, 89] on icon "TrashOutline" at bounding box center [944, 85] width 17 height 17
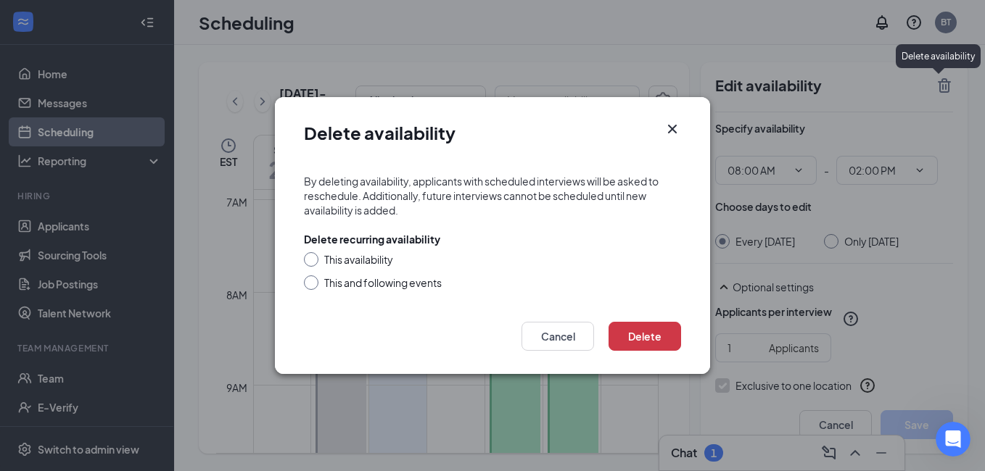
click at [320, 264] on div "This availability" at bounding box center [492, 259] width 377 height 15
click at [312, 261] on input "This availability" at bounding box center [309, 257] width 10 height 10
radio input "true"
click at [638, 337] on button "Delete" at bounding box center [645, 336] width 73 height 29
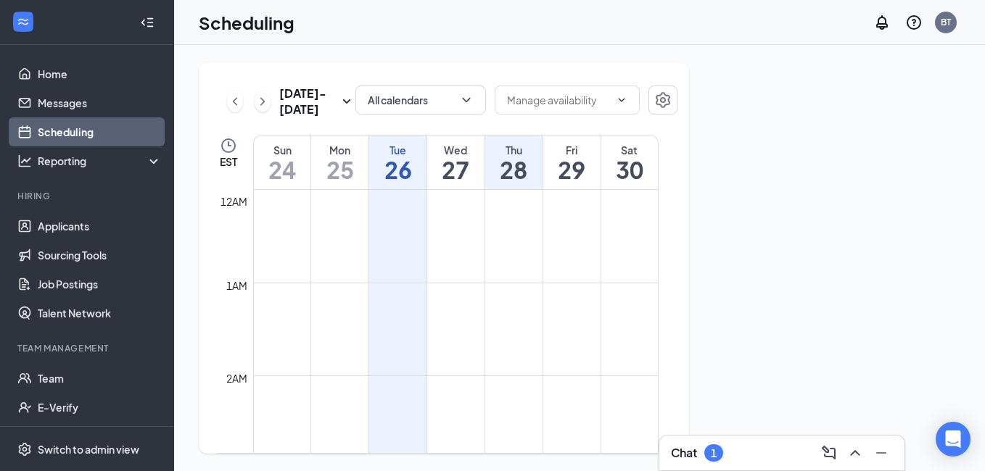
scroll to position [713, 0]
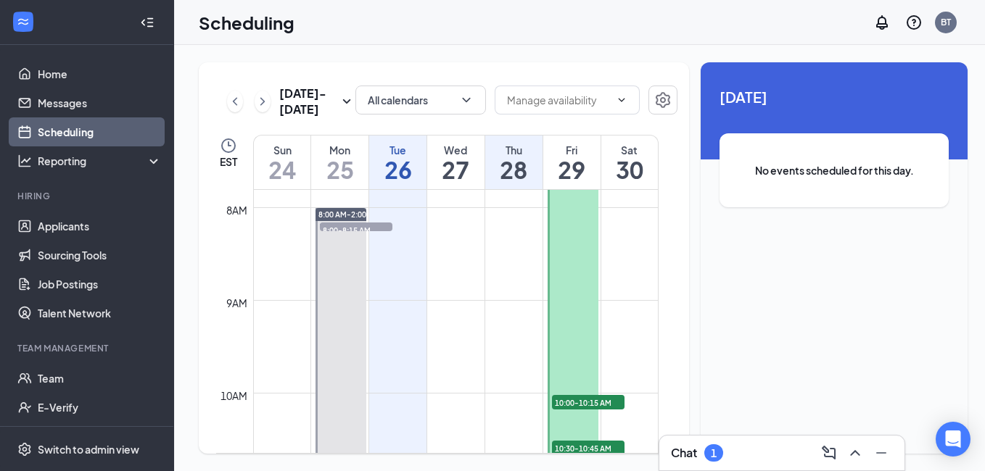
scroll to position [713, 0]
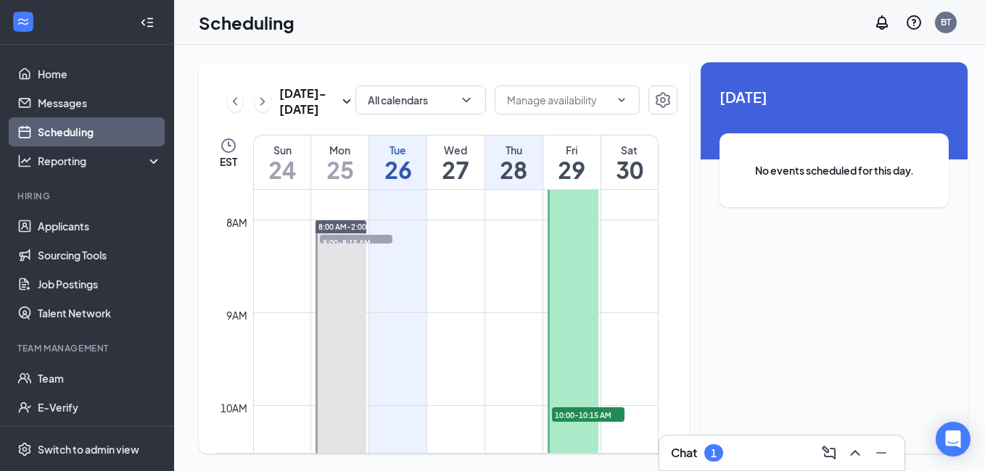
click at [320, 164] on h1 "25" at bounding box center [339, 169] width 57 height 25
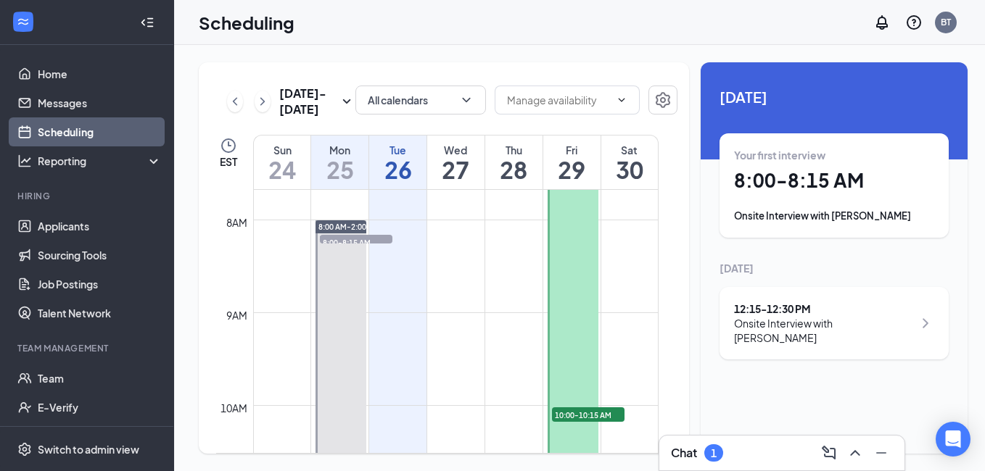
click at [798, 210] on div "Onsite Interview with Haley Ackles" at bounding box center [834, 216] width 200 height 15
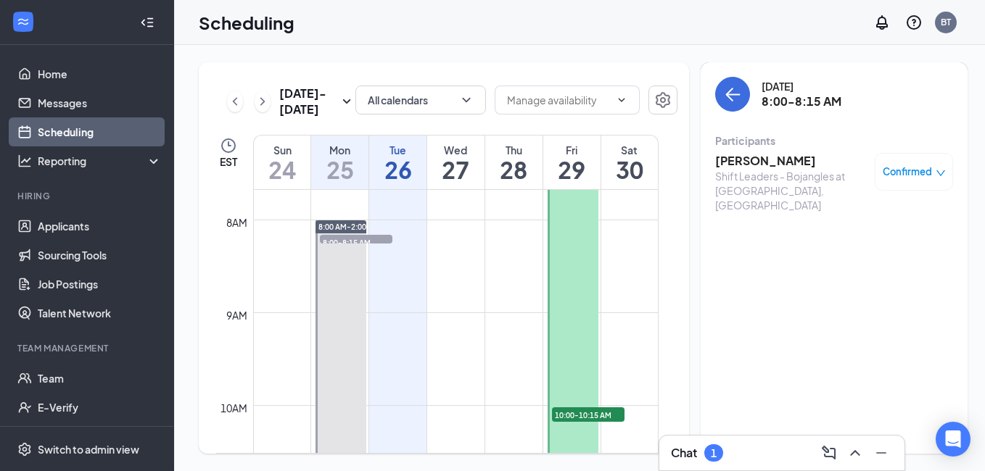
click at [912, 170] on span "Confirmed" at bounding box center [907, 172] width 49 height 15
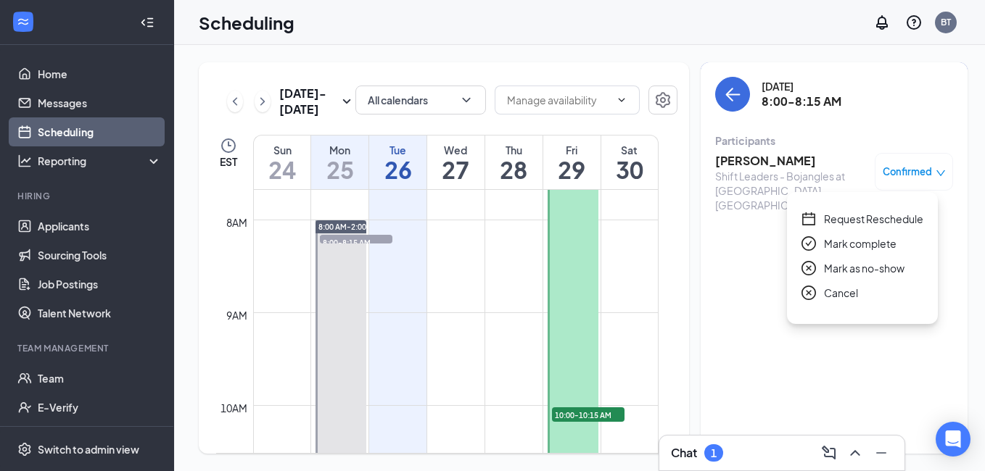
click at [841, 271] on span "Mark as no-show" at bounding box center [864, 268] width 81 height 16
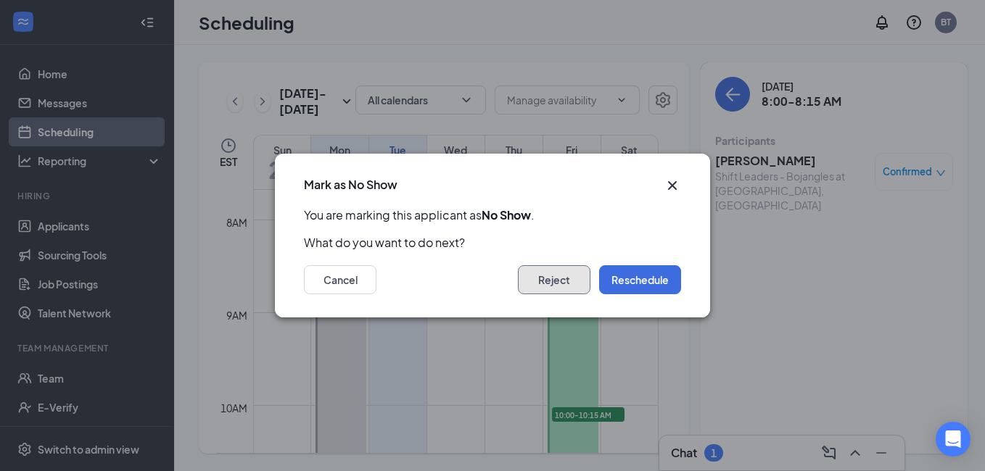
click at [550, 279] on button "Reject" at bounding box center [554, 279] width 73 height 29
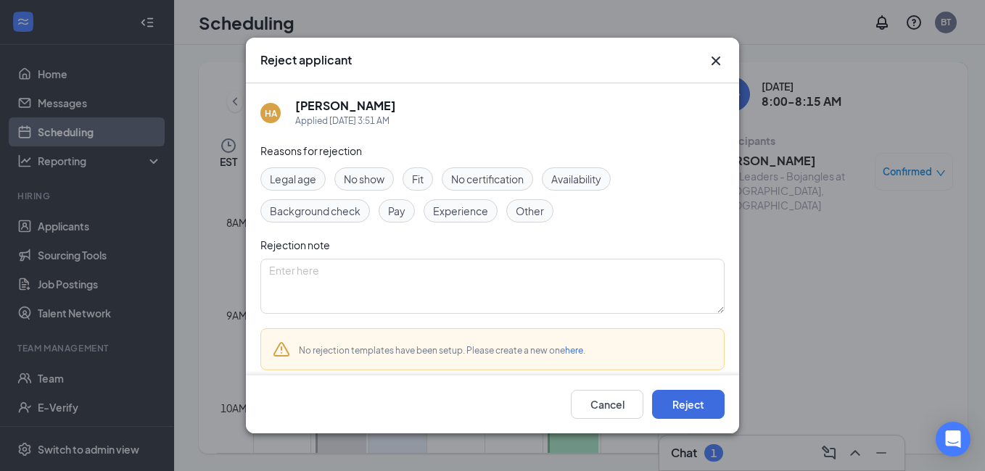
click at [345, 188] on div "No show" at bounding box center [363, 179] width 59 height 23
click at [697, 405] on button "Reject" at bounding box center [688, 404] width 73 height 29
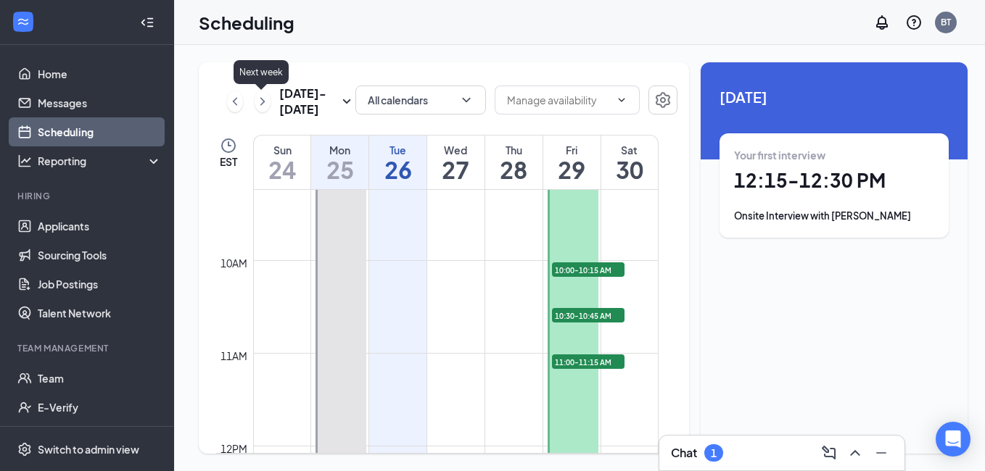
click at [261, 103] on icon "ChevronRight" at bounding box center [262, 101] width 4 height 8
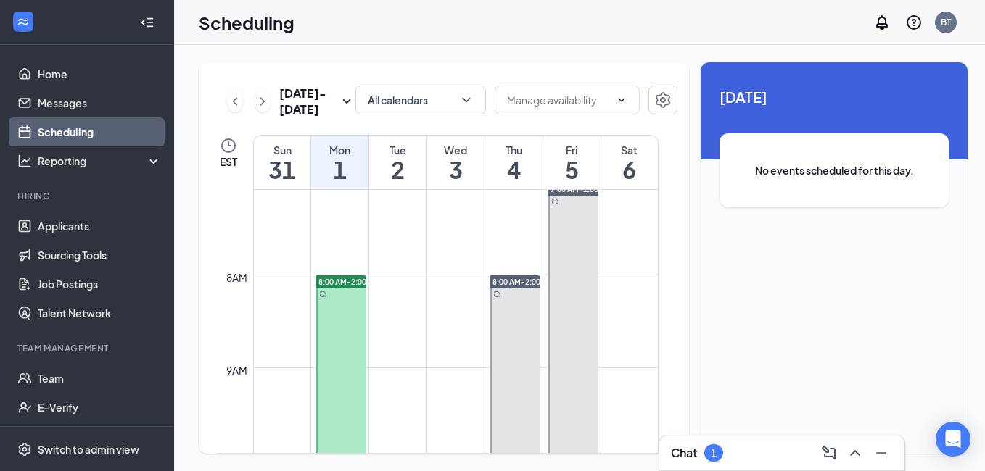
scroll to position [640, 0]
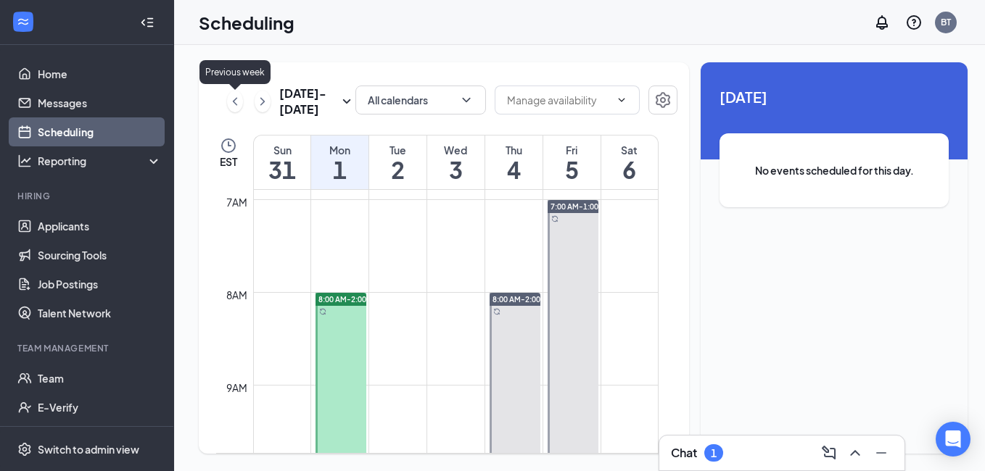
click at [224, 104] on div "Aug 31 - Sep 6 All calendars" at bounding box center [446, 102] width 461 height 32
click at [231, 104] on icon "ChevronLeft" at bounding box center [235, 101] width 15 height 17
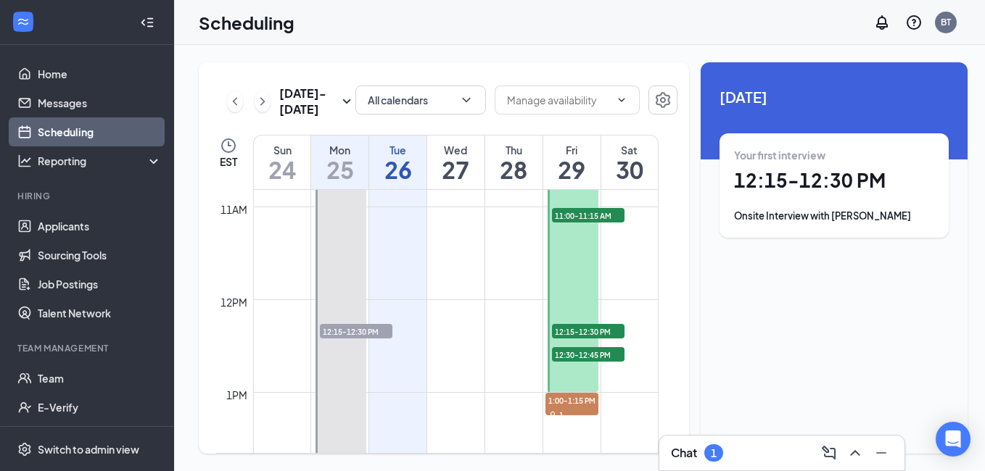
scroll to position [1003, 0]
click at [743, 461] on div "Chat 1" at bounding box center [782, 453] width 222 height 23
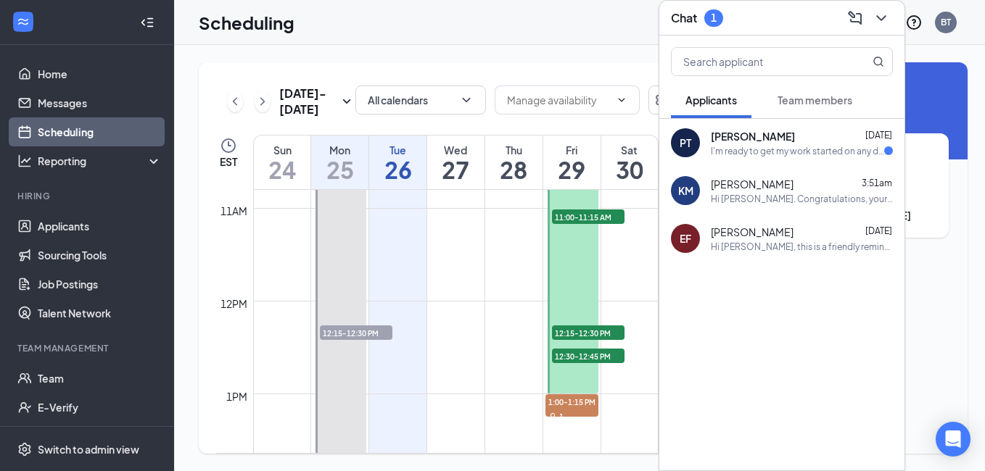
click at [785, 139] on div "Perez Thomas Aug 25" at bounding box center [802, 136] width 182 height 15
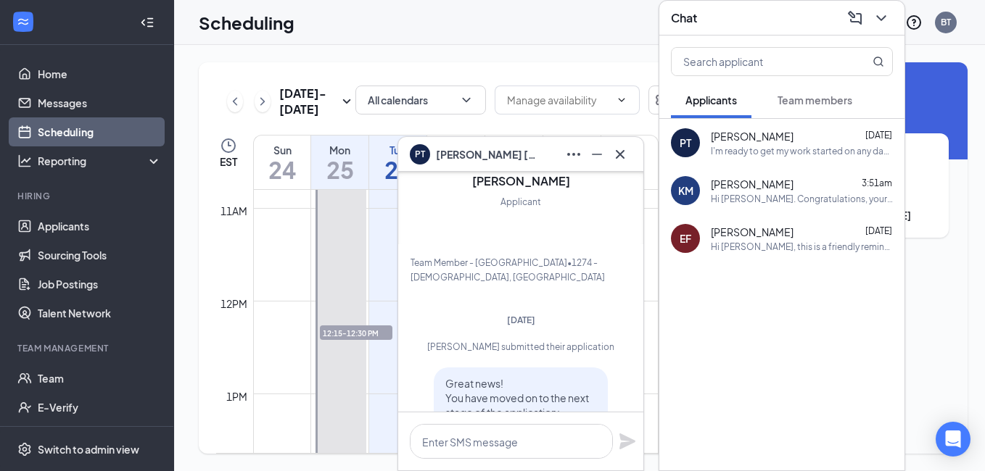
scroll to position [-281, 0]
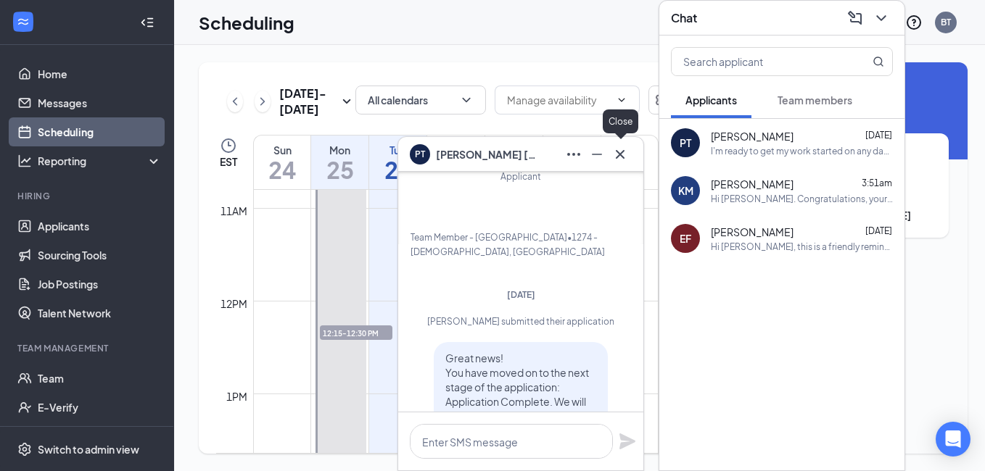
click at [626, 152] on icon "Cross" at bounding box center [619, 154] width 17 height 17
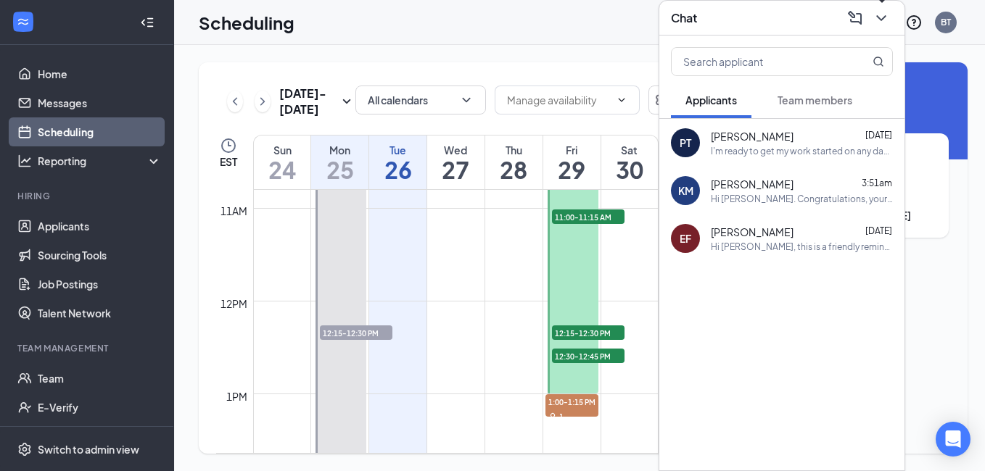
click at [885, 12] on icon "ChevronDown" at bounding box center [881, 17] width 17 height 17
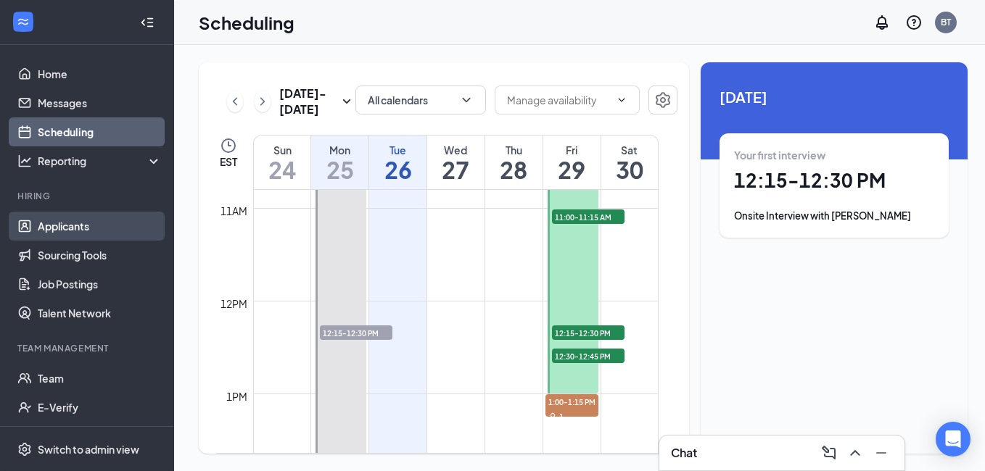
click at [59, 233] on link "Applicants" at bounding box center [100, 226] width 124 height 29
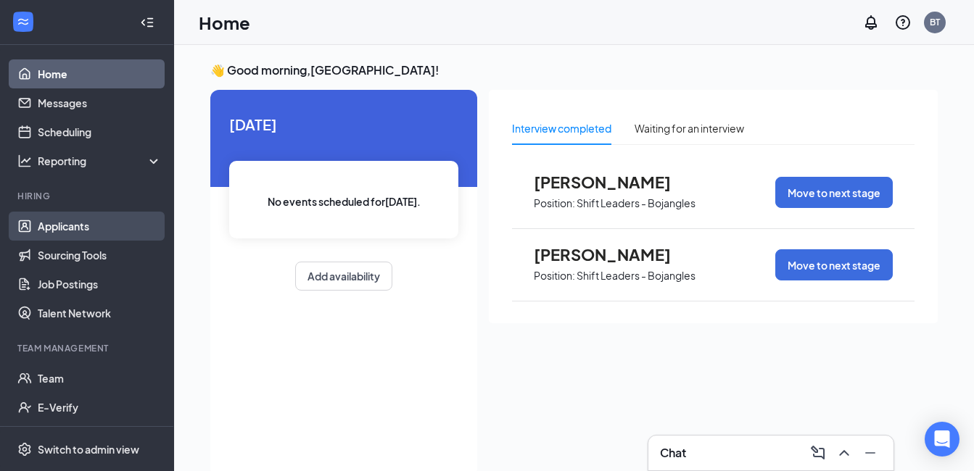
click at [71, 228] on link "Applicants" at bounding box center [100, 226] width 124 height 29
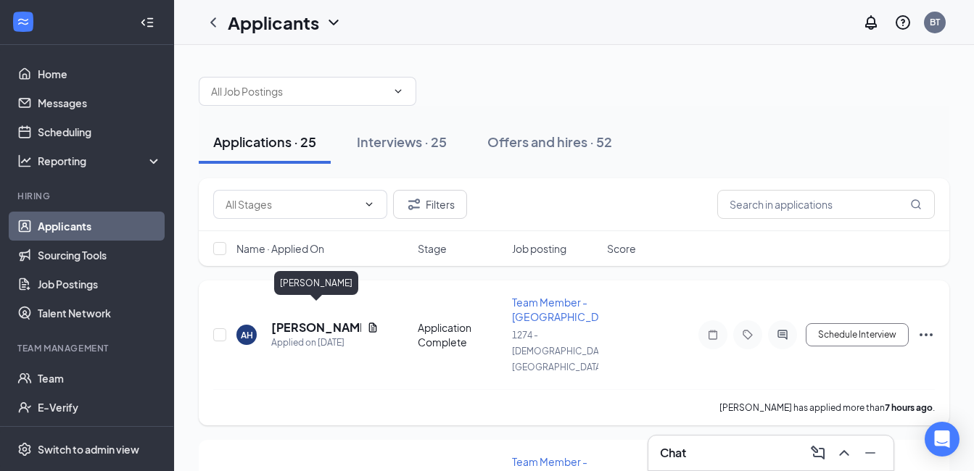
click at [303, 320] on h5 "[PERSON_NAME]" at bounding box center [316, 328] width 90 height 16
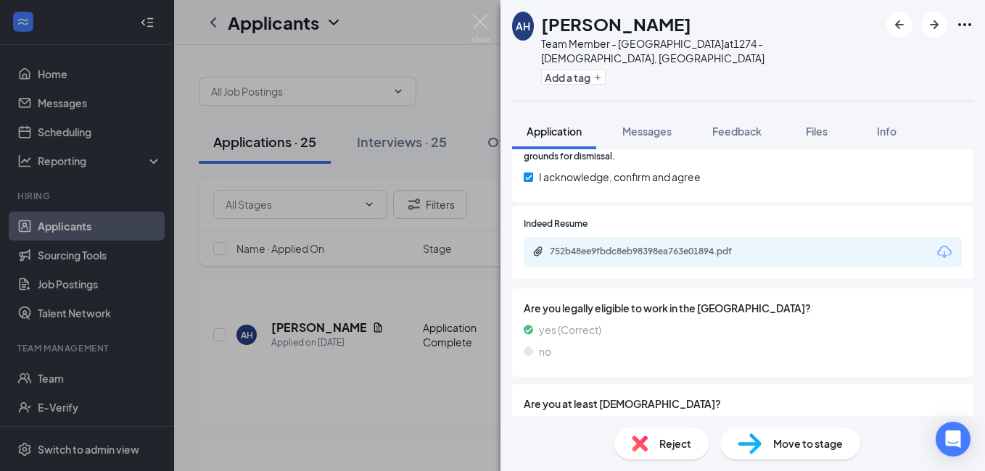
scroll to position [1306, 0]
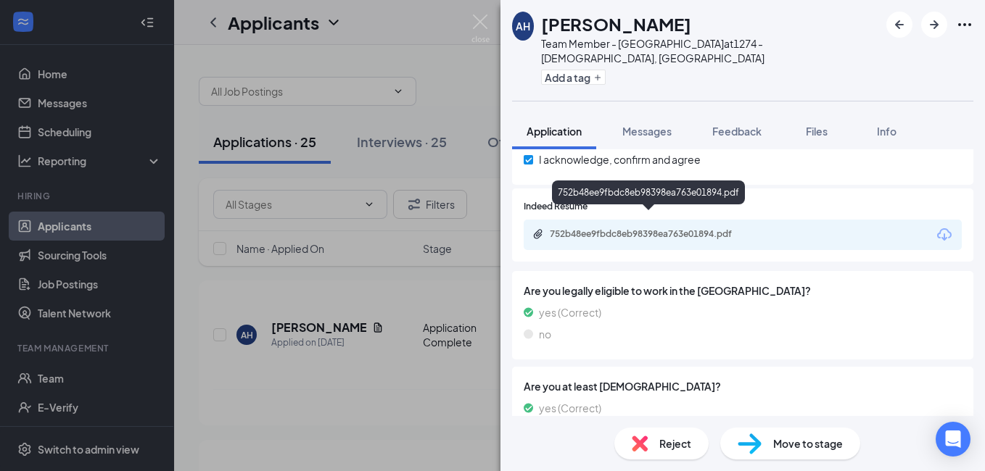
click at [561, 228] on div "752b48ee9fbdc8eb98398ea763e01894.pdf" at bounding box center [651, 234] width 203 height 12
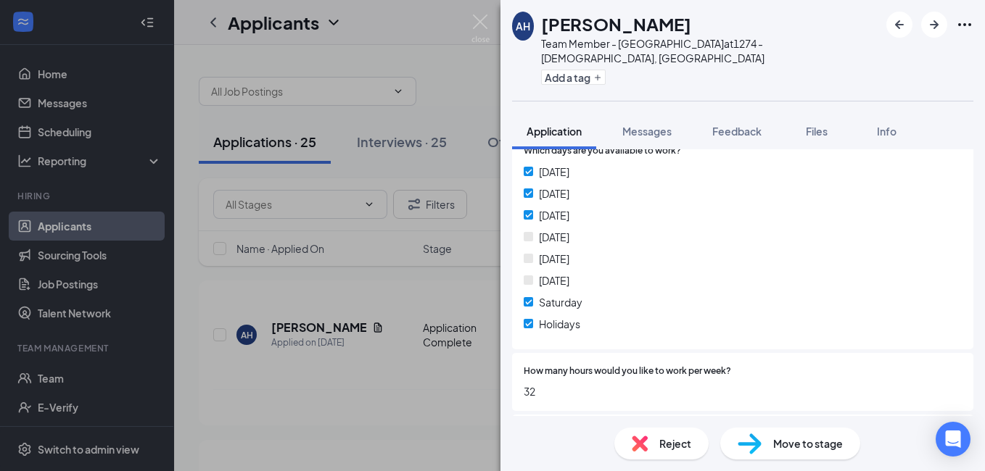
scroll to position [508, 0]
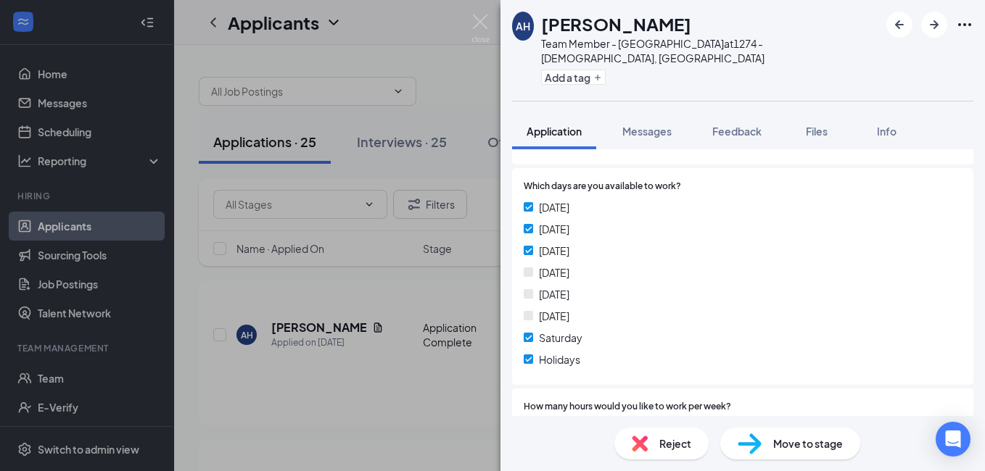
click at [652, 439] on div "Reject" at bounding box center [661, 444] width 94 height 32
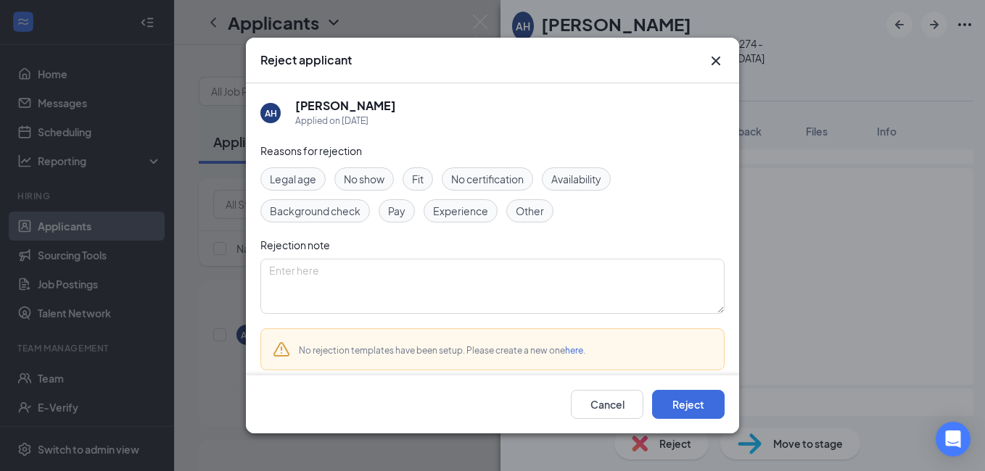
click at [569, 178] on span "Availability" at bounding box center [576, 179] width 50 height 16
click at [687, 408] on button "Reject" at bounding box center [688, 404] width 73 height 29
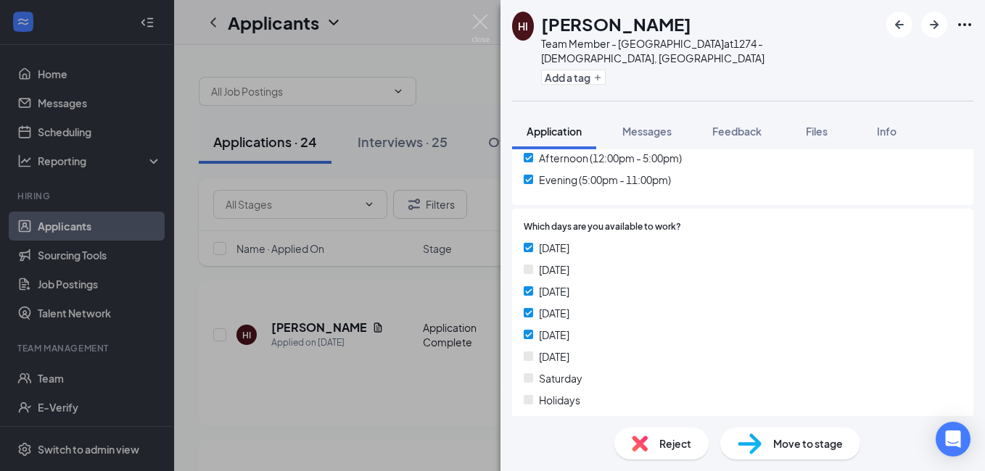
scroll to position [580, 0]
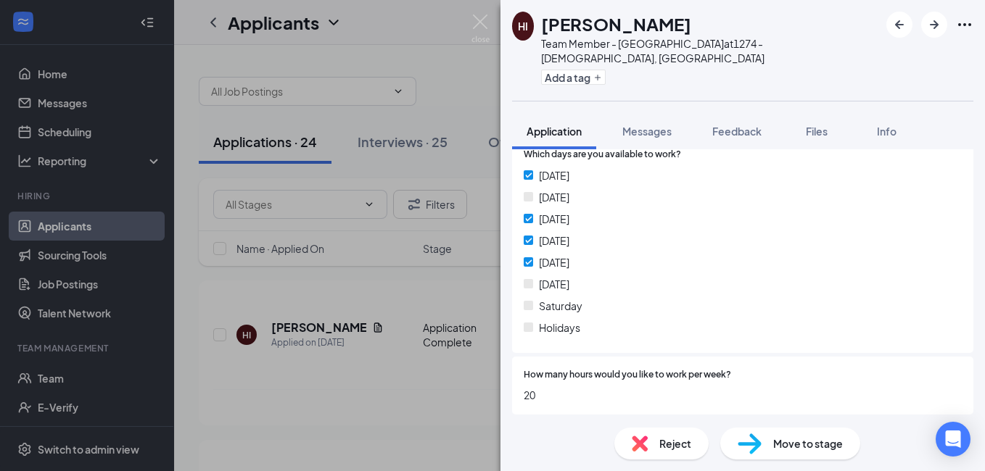
click at [666, 438] on span "Reject" at bounding box center [675, 444] width 32 height 16
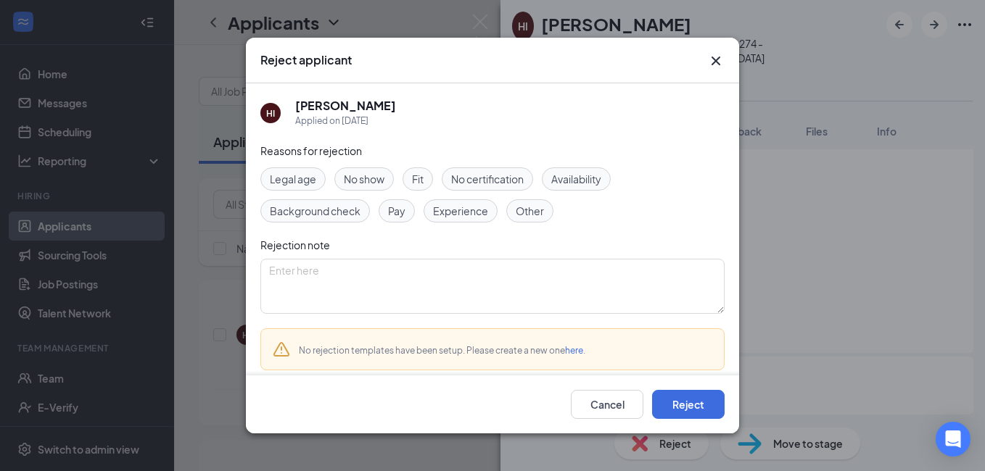
click at [572, 178] on span "Availability" at bounding box center [576, 179] width 50 height 16
click at [693, 407] on button "Reject" at bounding box center [688, 404] width 73 height 29
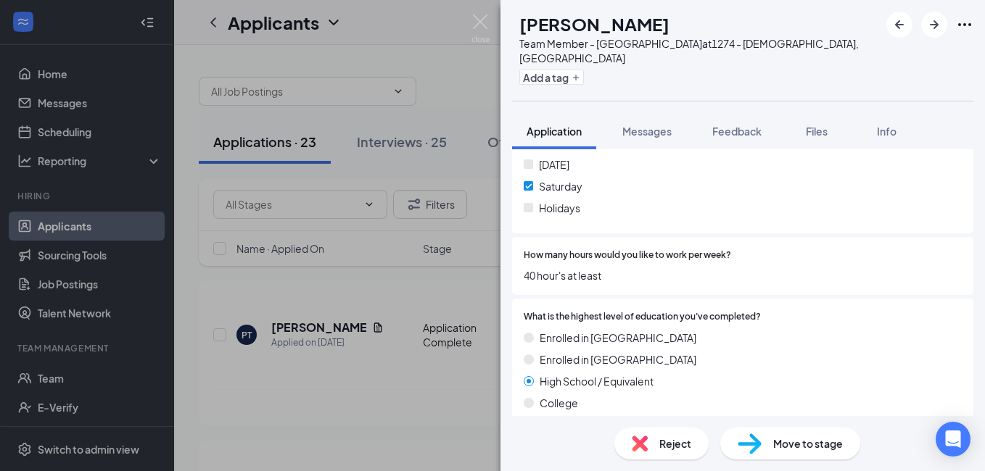
scroll to position [725, 0]
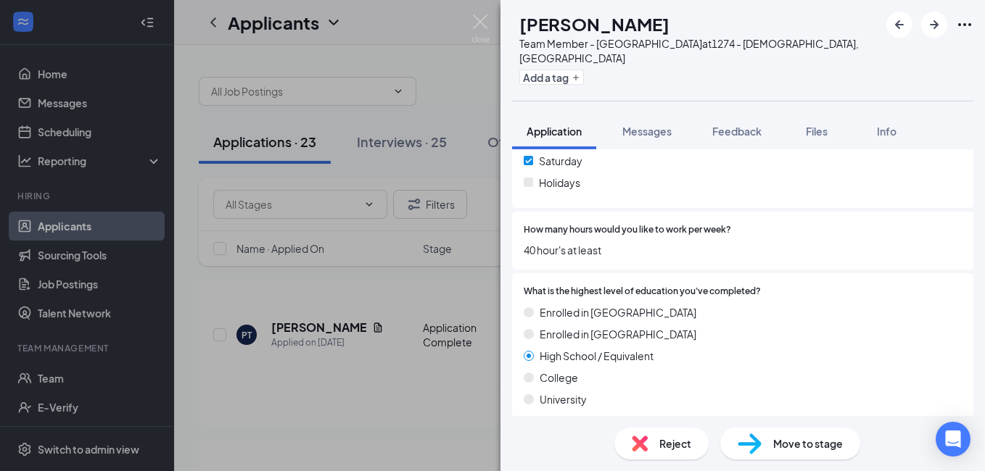
click at [646, 435] on div "Reject" at bounding box center [661, 444] width 94 height 32
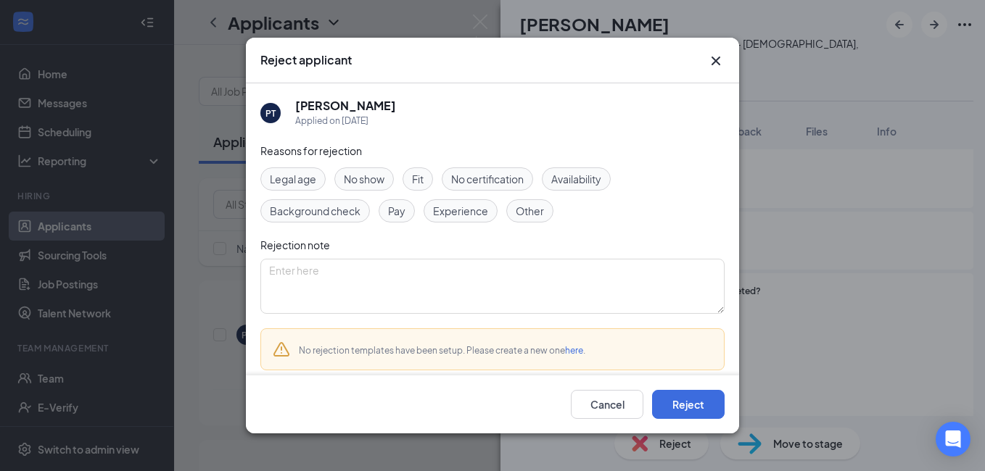
click at [566, 176] on span "Availability" at bounding box center [576, 179] width 50 height 16
click at [672, 401] on button "Reject" at bounding box center [688, 404] width 73 height 29
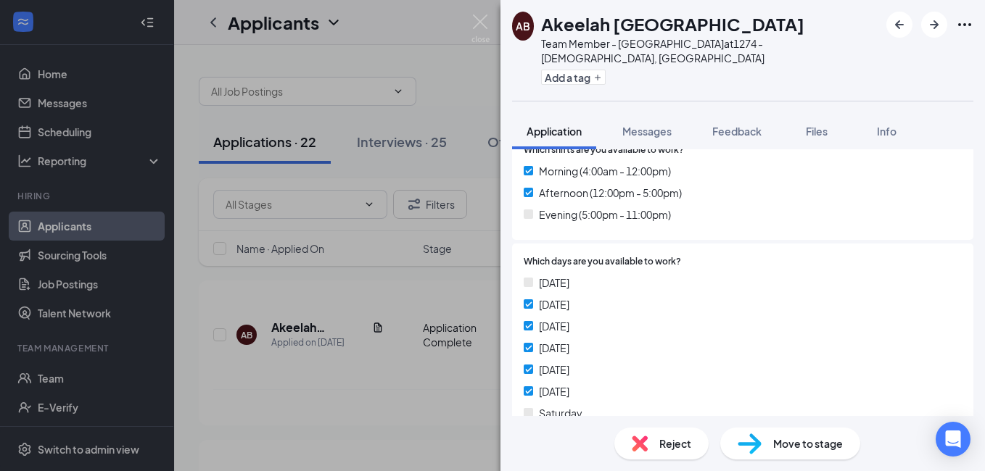
scroll to position [508, 0]
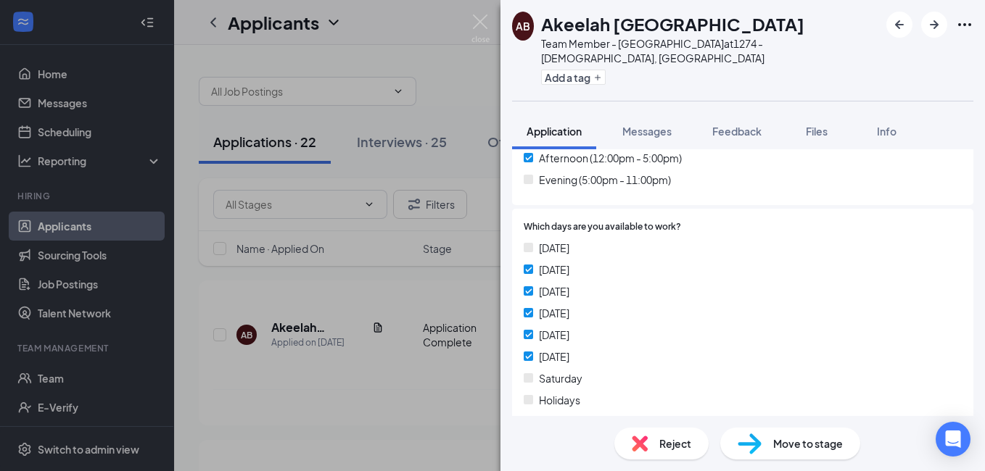
click at [650, 446] on div "Reject" at bounding box center [661, 444] width 94 height 32
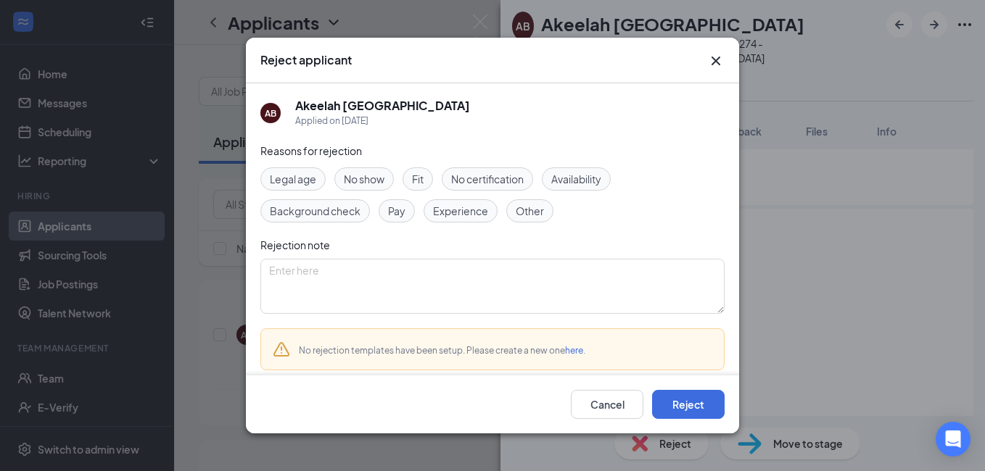
click at [575, 180] on span "Availability" at bounding box center [576, 179] width 50 height 16
click at [684, 406] on button "Reject" at bounding box center [688, 404] width 73 height 29
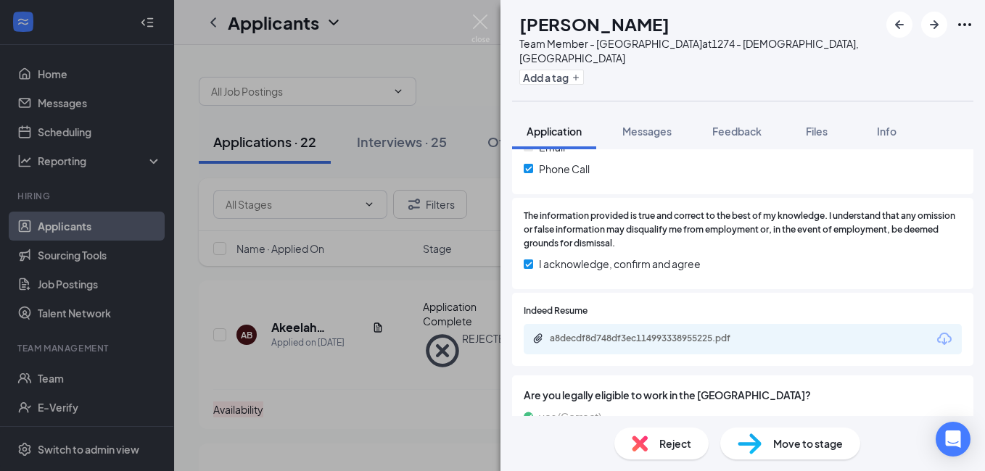
scroll to position [1233, 0]
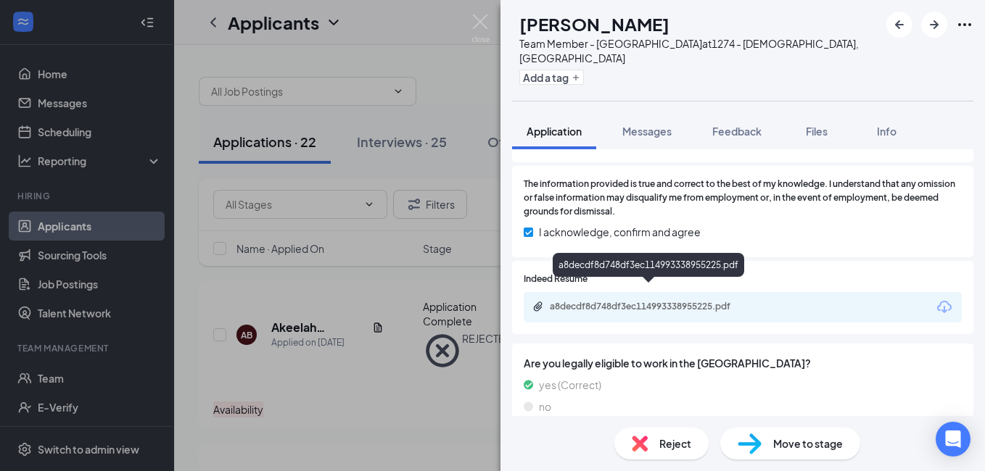
click at [597, 301] on div "a8decdf8d748df3ec114993338955225.pdf" at bounding box center [651, 307] width 203 height 12
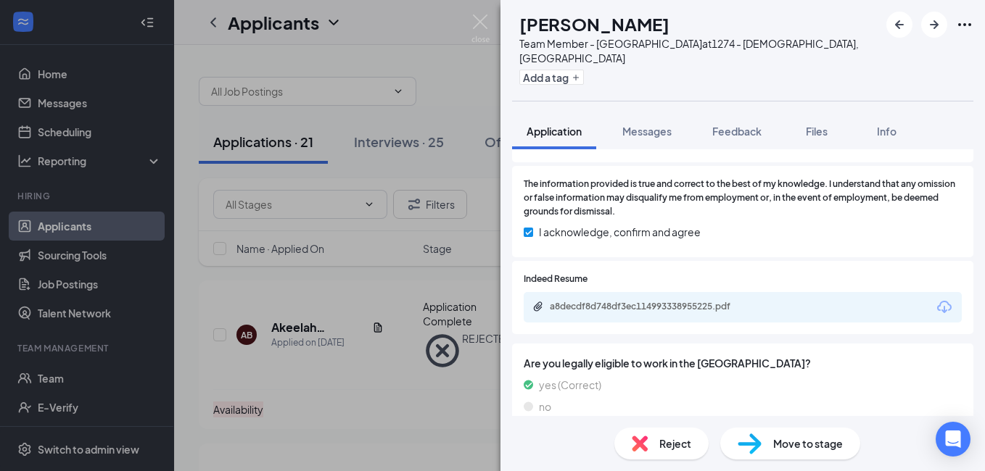
click at [774, 453] on div "Move to stage" at bounding box center [790, 444] width 140 height 32
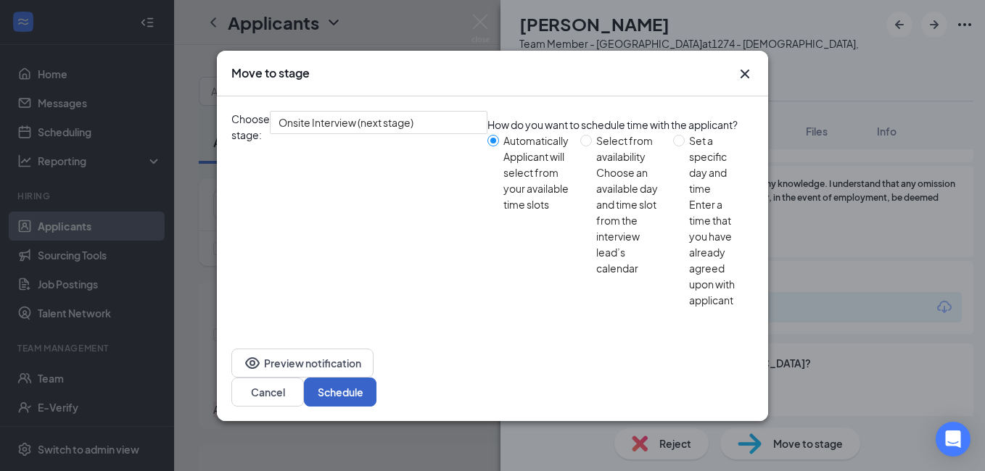
click at [376, 378] on button "Schedule" at bounding box center [340, 392] width 73 height 29
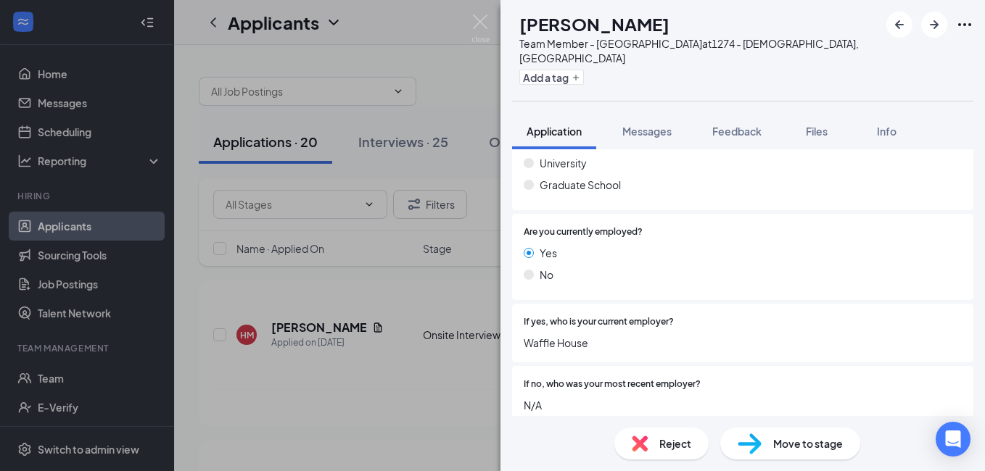
scroll to position [870, 0]
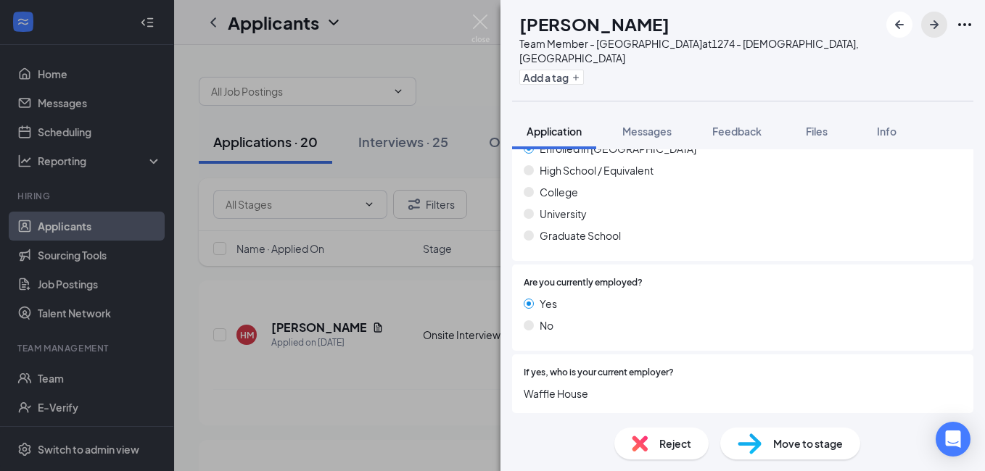
click at [932, 26] on icon "ArrowRight" at bounding box center [933, 24] width 17 height 17
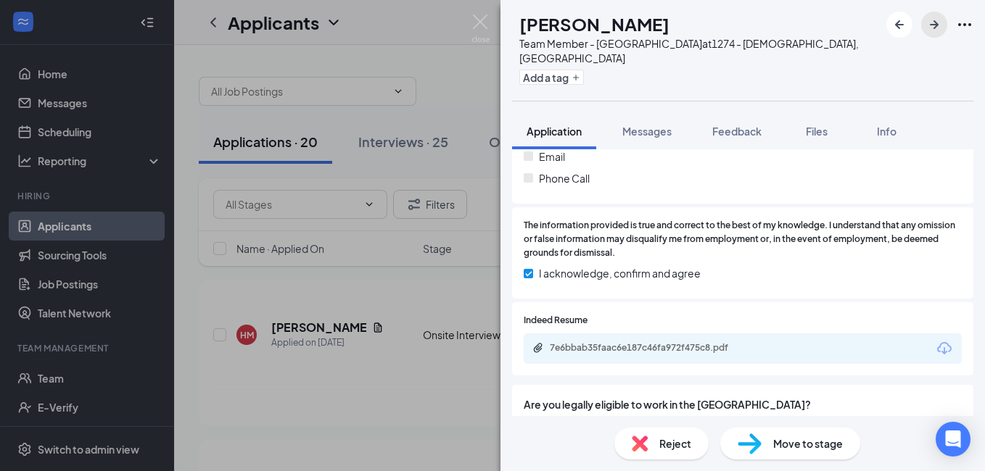
scroll to position [1233, 0]
click at [940, 24] on icon "ArrowRight" at bounding box center [933, 24] width 17 height 17
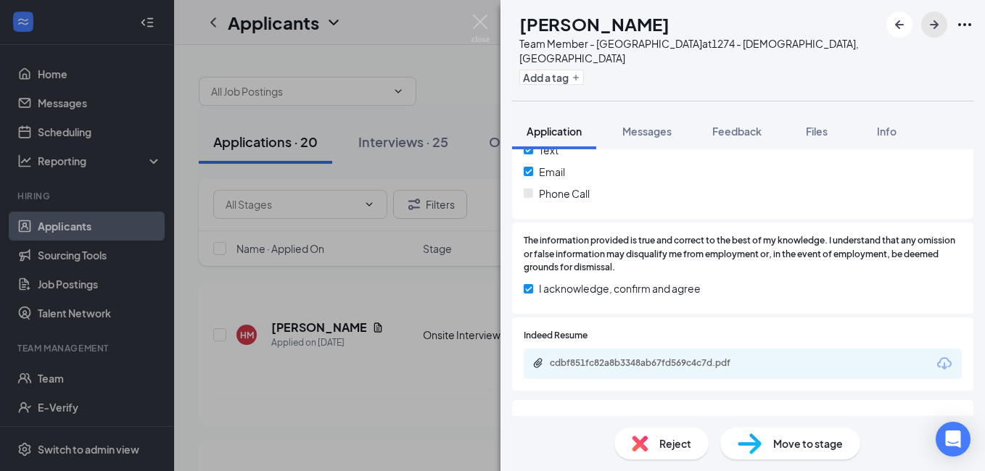
scroll to position [1306, 0]
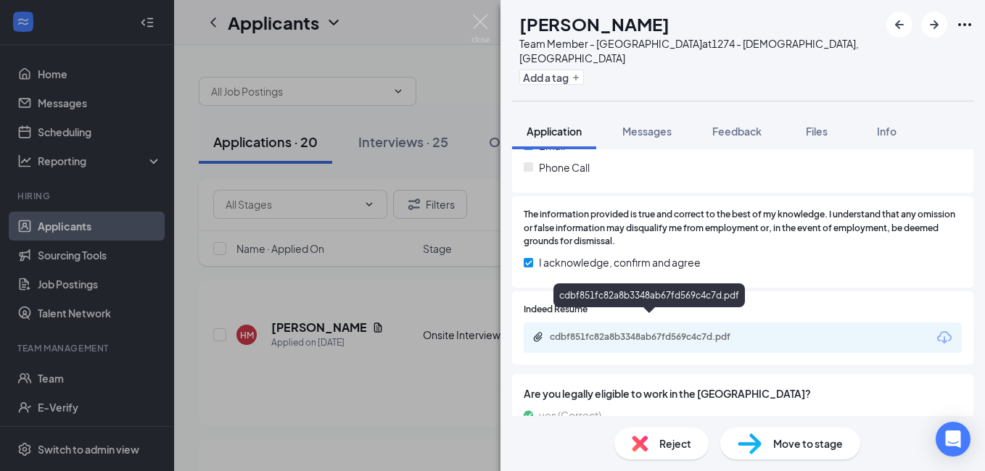
click at [615, 331] on div "cdbf851fc82a8b3348ab67fd569c4c7d.pdf" at bounding box center [651, 337] width 203 height 12
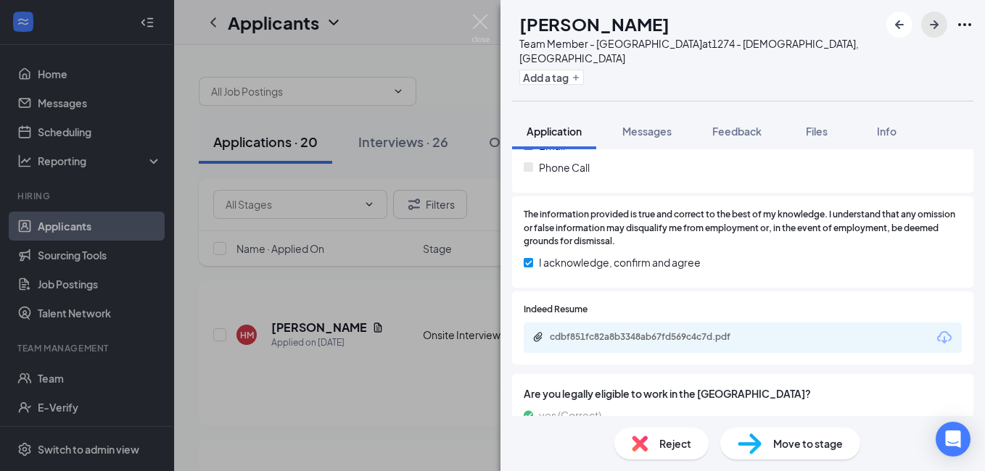
click at [941, 25] on icon "ArrowRight" at bounding box center [933, 24] width 17 height 17
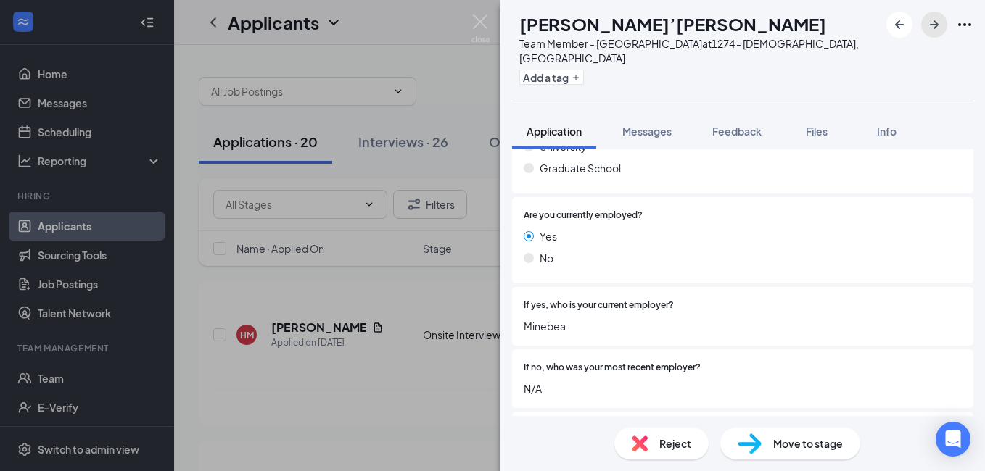
scroll to position [943, 0]
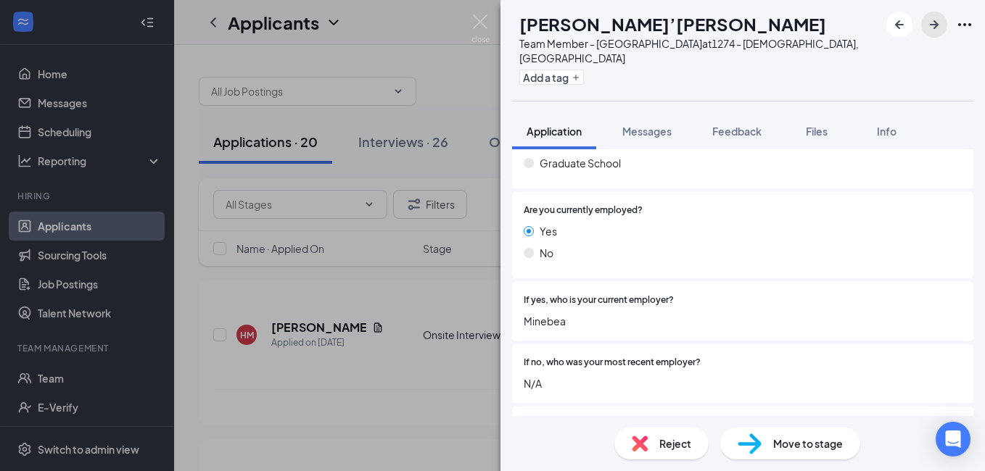
click at [939, 29] on icon "ArrowRight" at bounding box center [933, 24] width 17 height 17
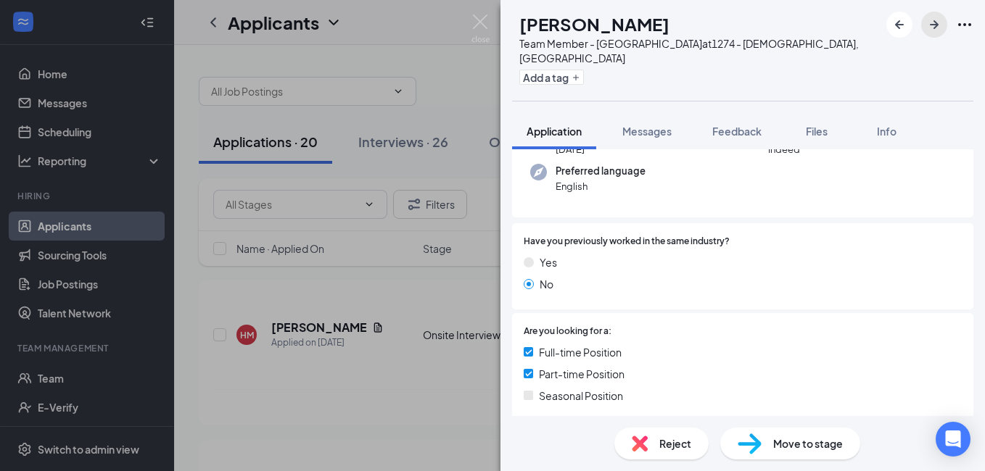
scroll to position [145, 0]
